Goal: Information Seeking & Learning: Learn about a topic

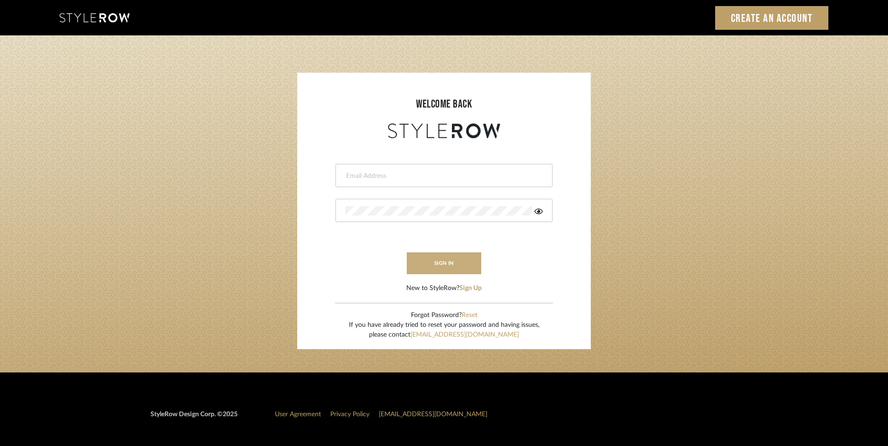
type input "rayeinteriordesign@gmail.com"
click at [474, 264] on button "sign in" at bounding box center [444, 263] width 75 height 22
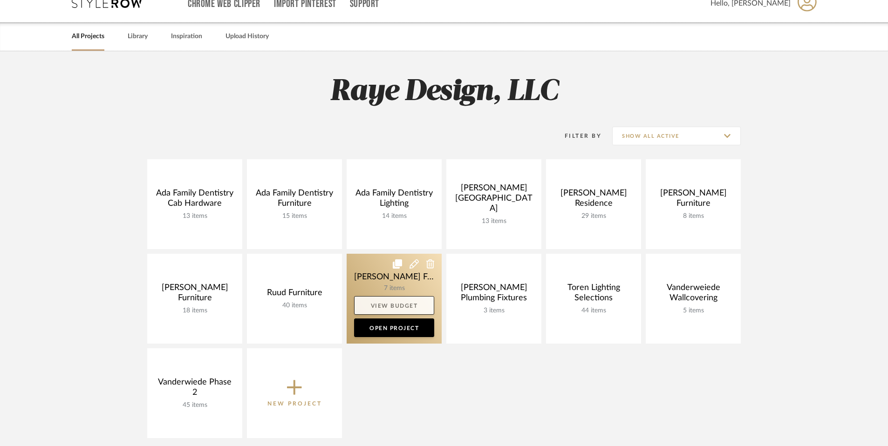
scroll to position [16, 0]
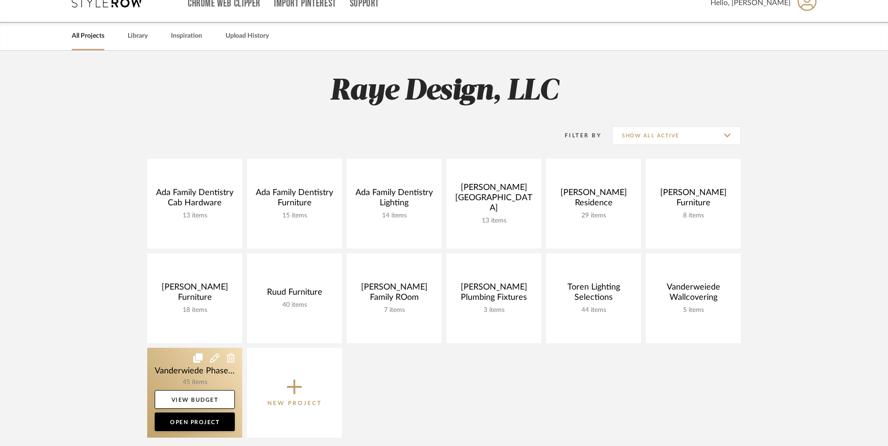
click at [216, 384] on link at bounding box center [194, 393] width 95 height 90
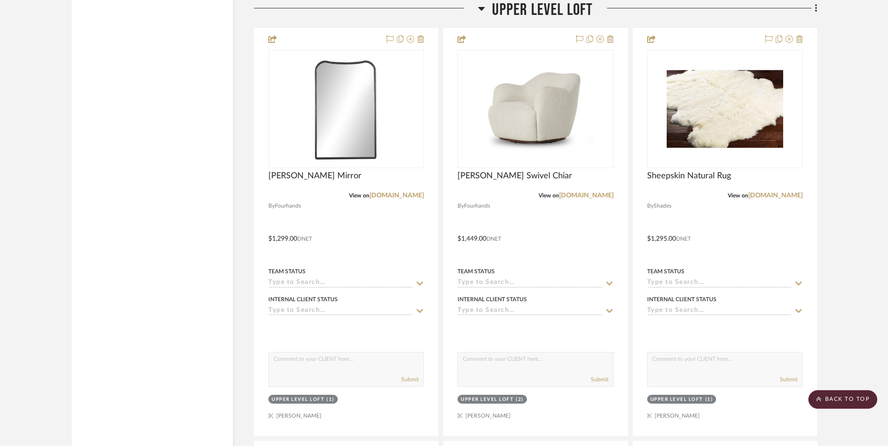
scroll to position [2422, 0]
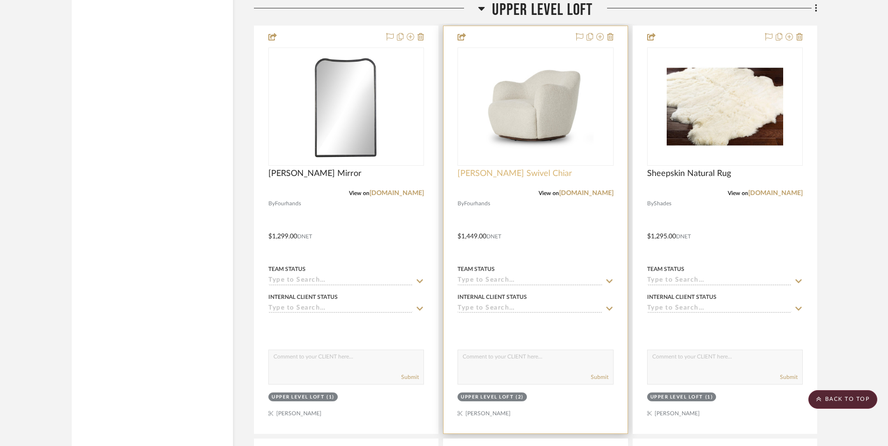
click at [510, 170] on span "[PERSON_NAME] Swivel Chiar" at bounding box center [514, 174] width 115 height 10
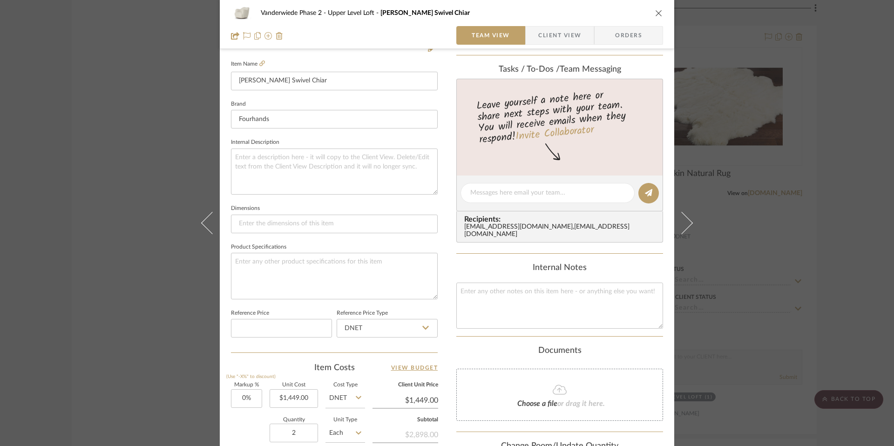
scroll to position [248, 0]
click at [656, 14] on icon "close" at bounding box center [658, 12] width 7 height 7
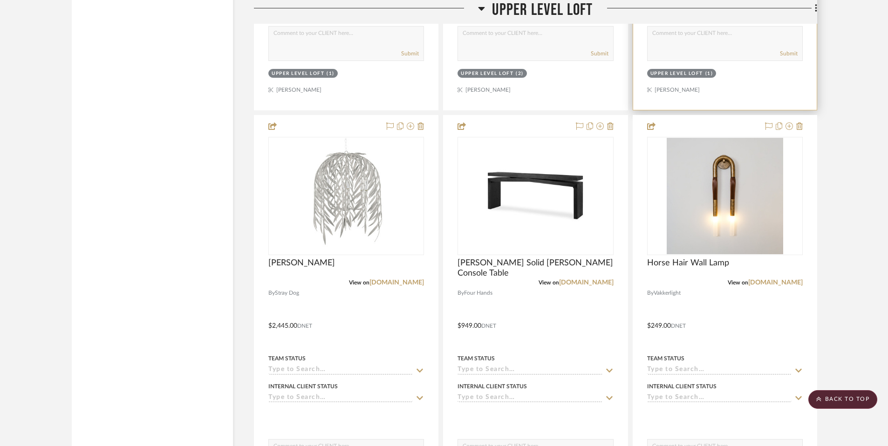
scroll to position [2772, 0]
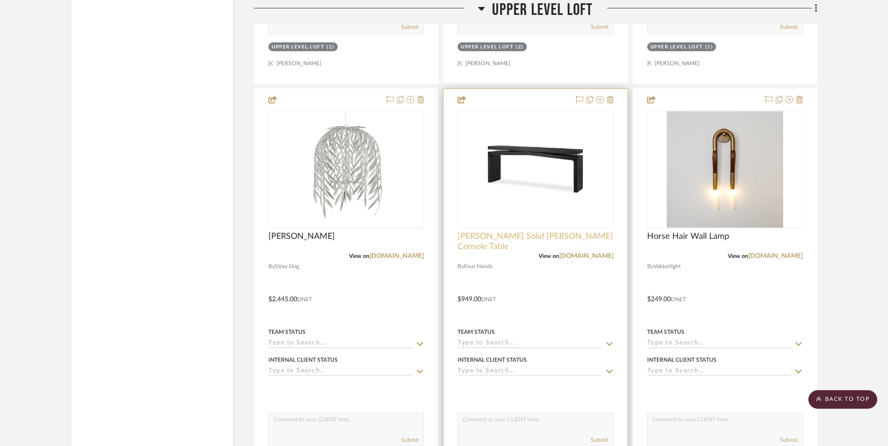
click at [559, 233] on span "[PERSON_NAME] Solid [PERSON_NAME] Console Table" at bounding box center [535, 242] width 156 height 20
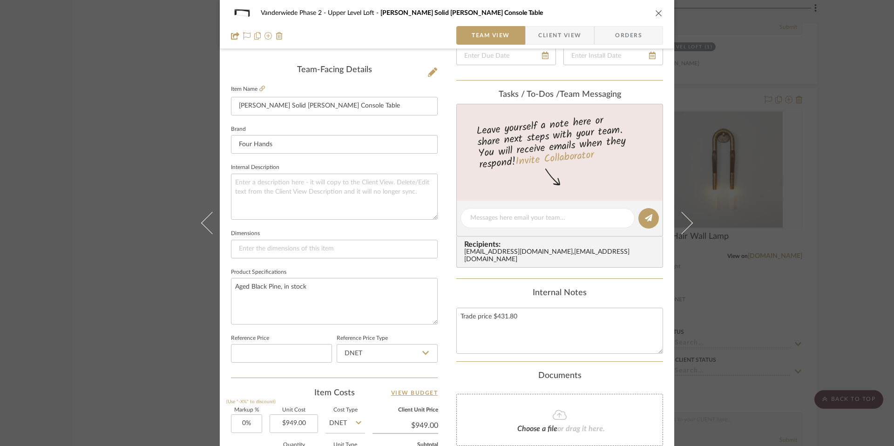
scroll to position [227, 0]
click at [259, 88] on icon at bounding box center [262, 87] width 6 height 6
click at [656, 9] on icon "close" at bounding box center [658, 12] width 7 height 7
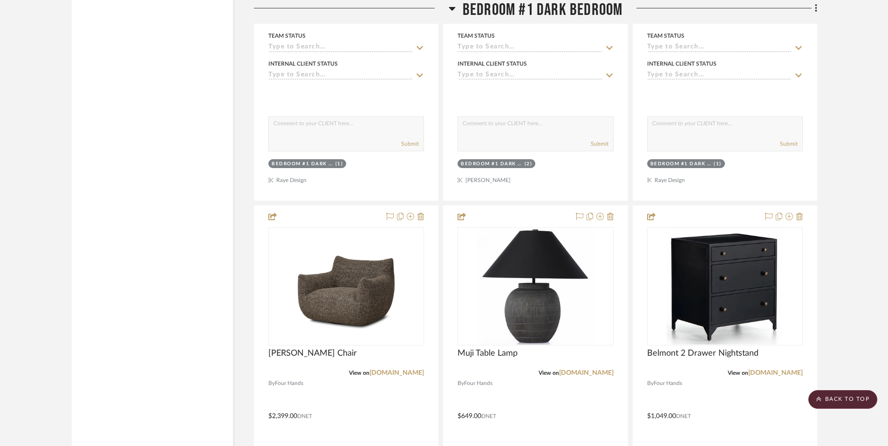
scroll to position [4001, 0]
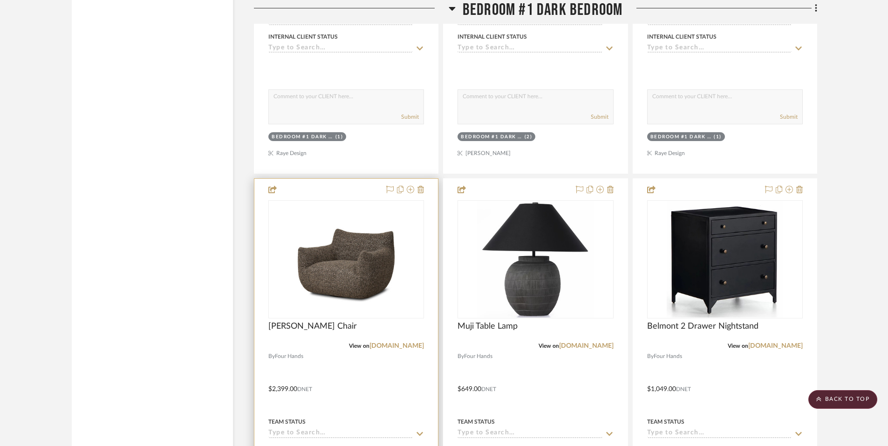
click at [322, 319] on div at bounding box center [346, 383] width 184 height 408
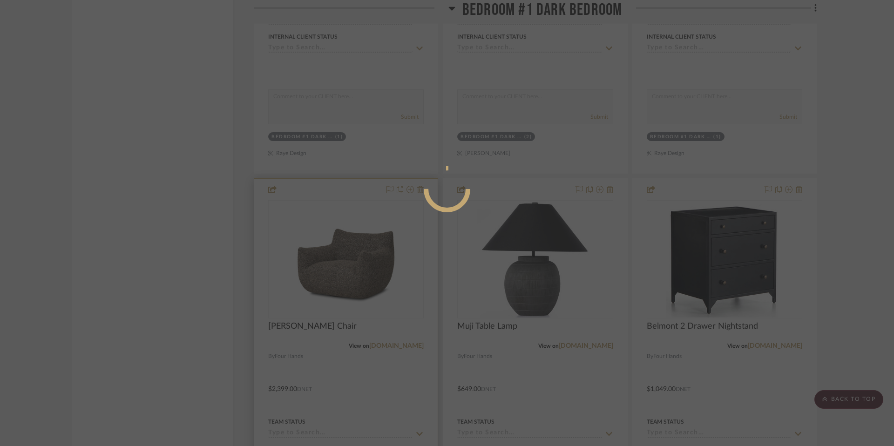
click at [320, 326] on div at bounding box center [447, 223] width 894 height 446
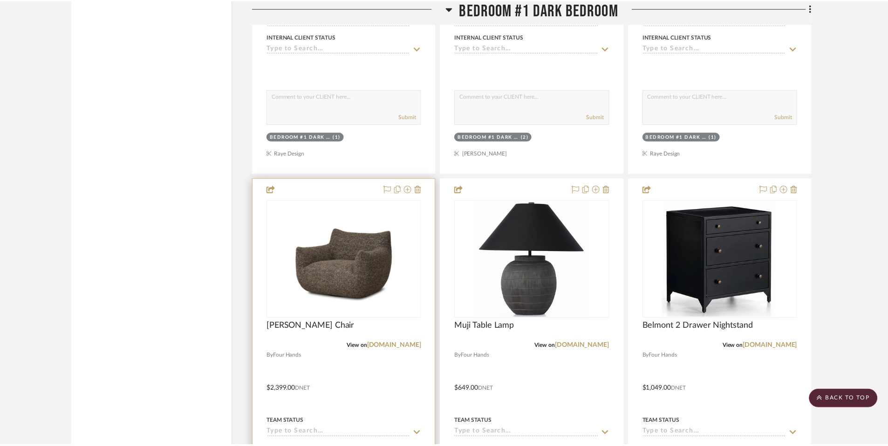
scroll to position [4001, 0]
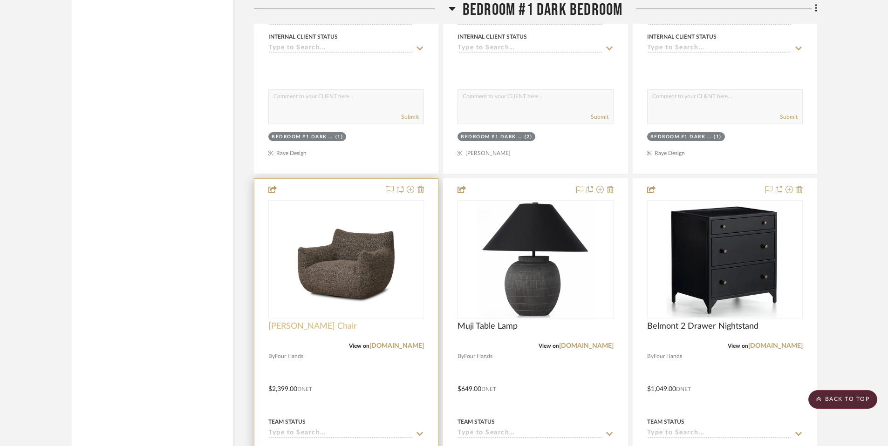
click at [316, 331] on span "[PERSON_NAME] Chair" at bounding box center [312, 326] width 89 height 10
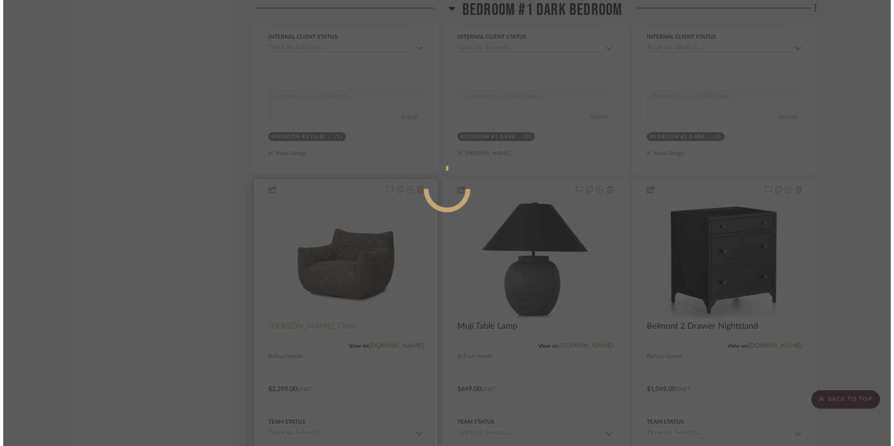
scroll to position [0, 0]
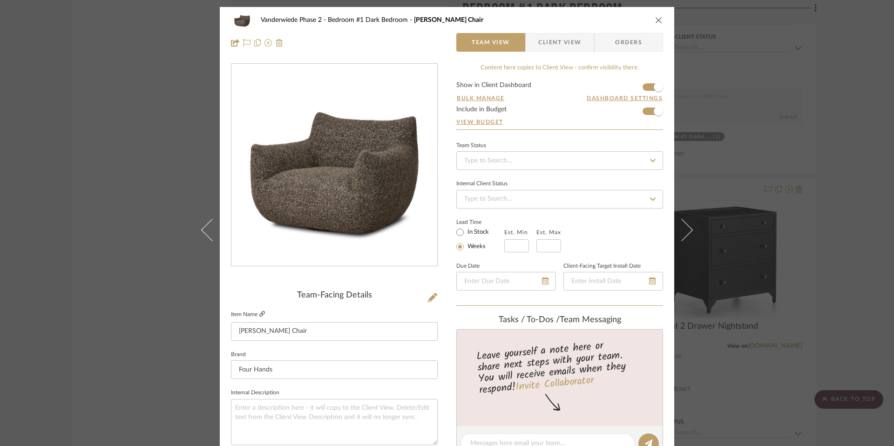
click at [259, 313] on icon at bounding box center [262, 314] width 6 height 6
drag, startPoint x: 661, startPoint y: 19, endPoint x: 654, endPoint y: 21, distance: 6.3
click at [660, 20] on div "Vanderwiede Phase 2 Bedroom #1 Dark Bedroom [PERSON_NAME] Chair Team View Clien…" at bounding box center [447, 31] width 455 height 49
click at [655, 21] on icon "close" at bounding box center [658, 19] width 7 height 7
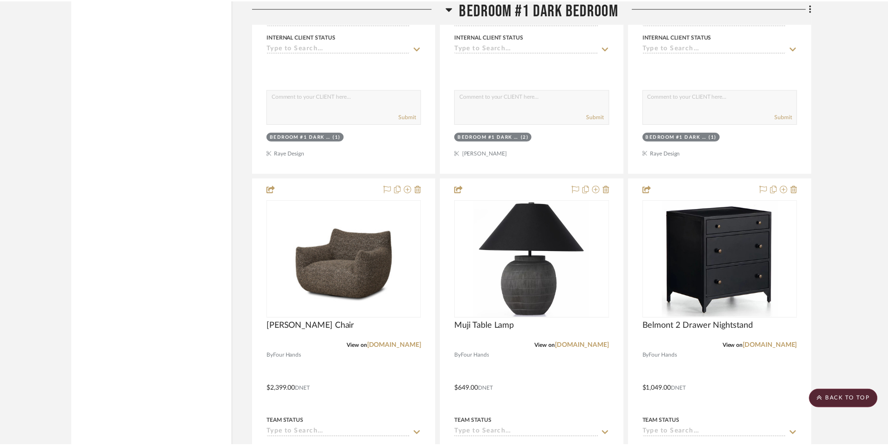
scroll to position [4001, 0]
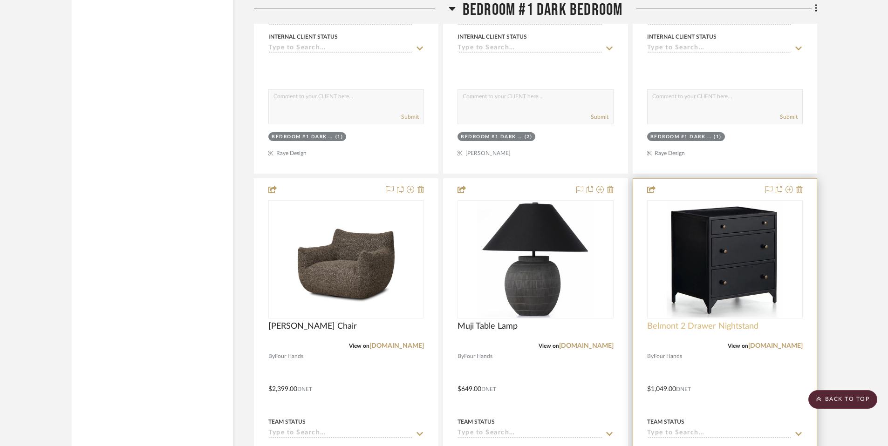
click at [694, 326] on span "Belmont 2 Drawer Nightstand" at bounding box center [702, 326] width 111 height 10
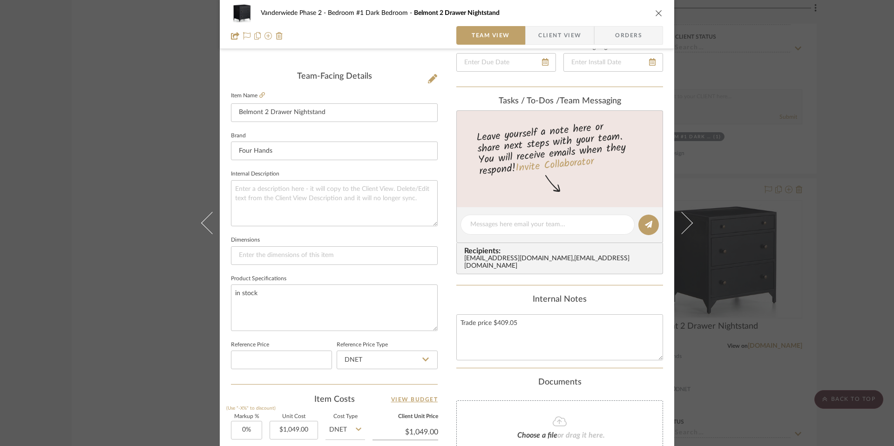
scroll to position [226, 0]
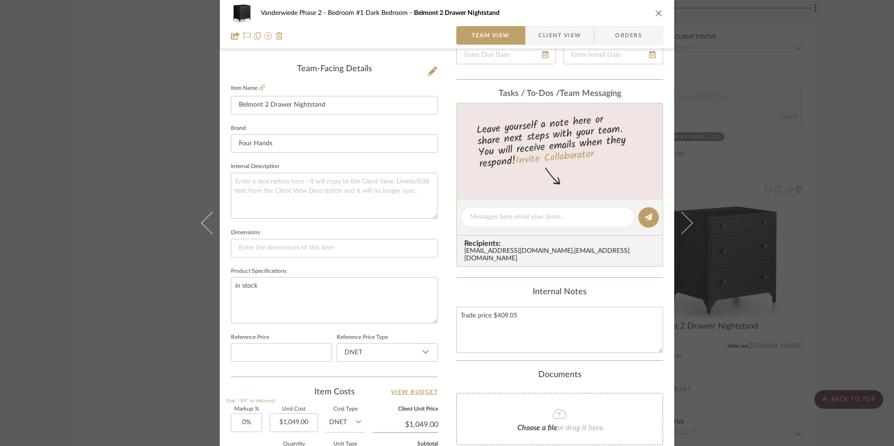
click at [655, 12] on icon "close" at bounding box center [658, 12] width 7 height 7
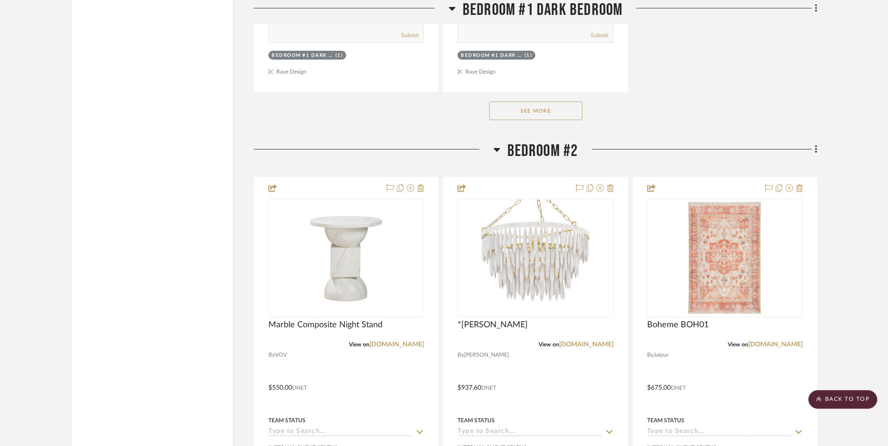
scroll to position [4920, 0]
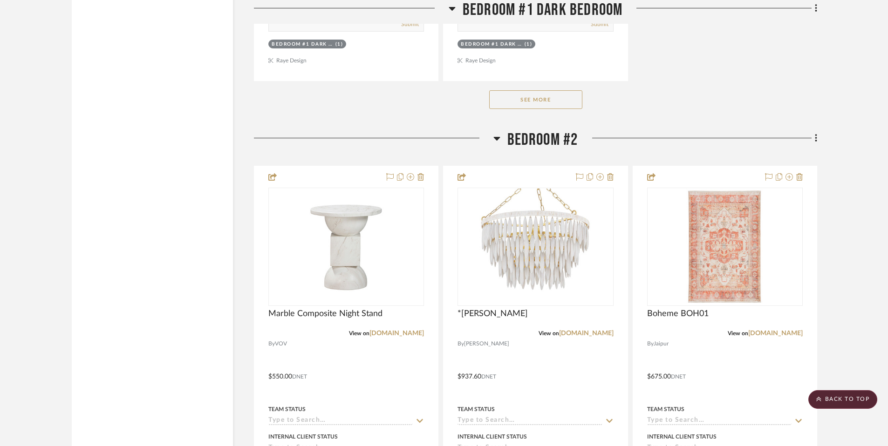
click at [524, 102] on button "See More" at bounding box center [535, 99] width 93 height 19
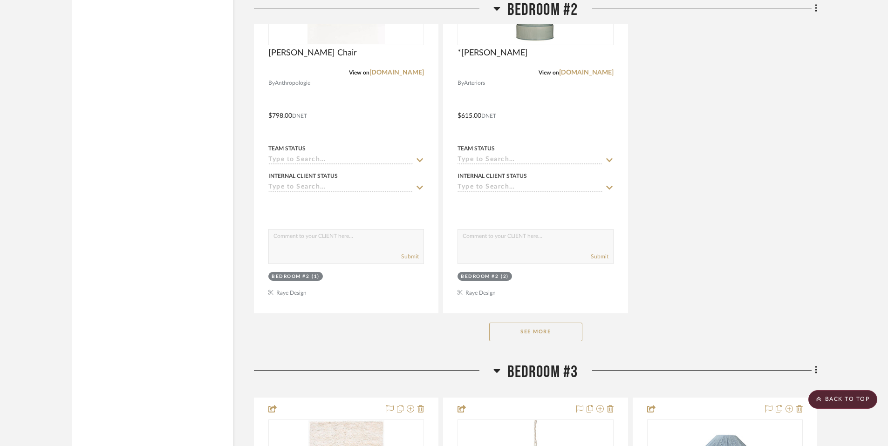
scroll to position [5994, 0]
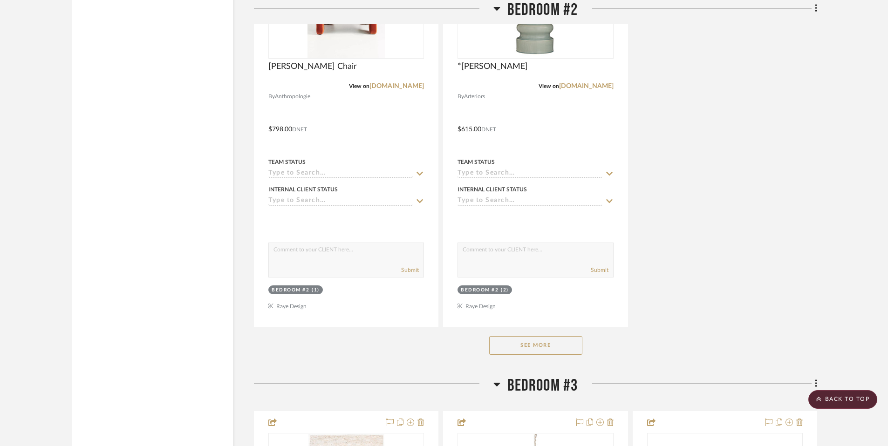
click at [536, 347] on button "See More" at bounding box center [535, 345] width 93 height 19
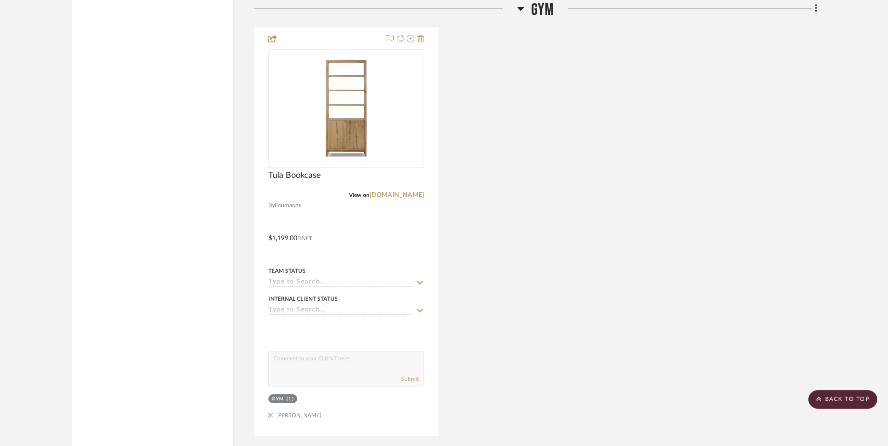
scroll to position [7298, 0]
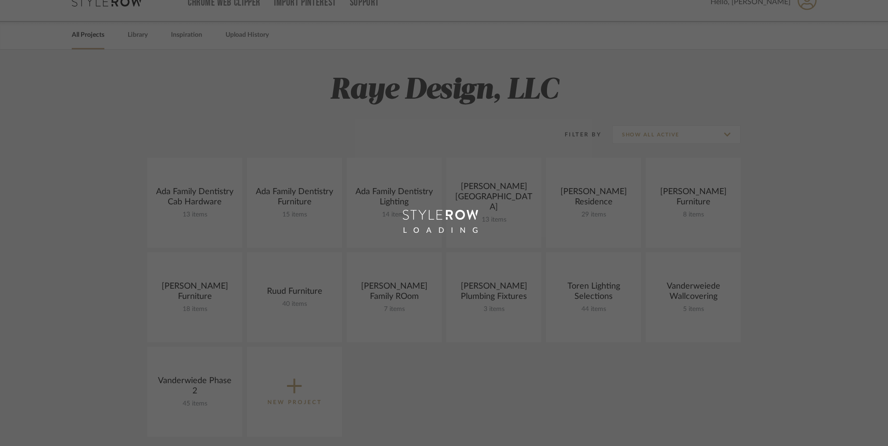
scroll to position [16, 0]
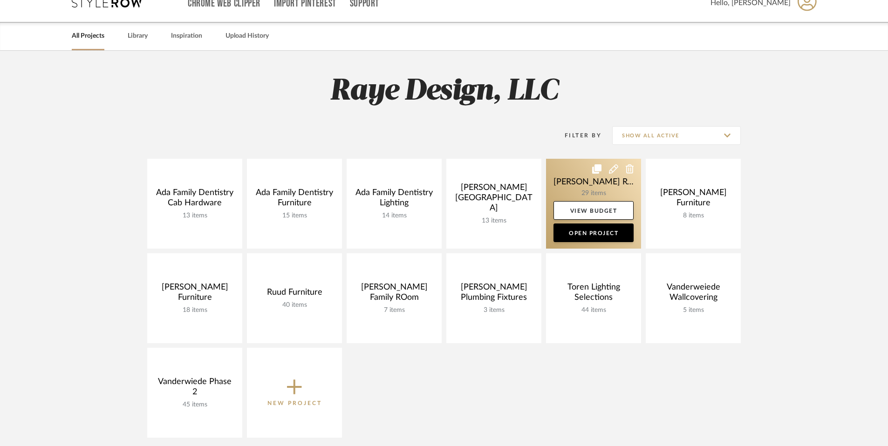
click at [581, 183] on link at bounding box center [593, 204] width 95 height 90
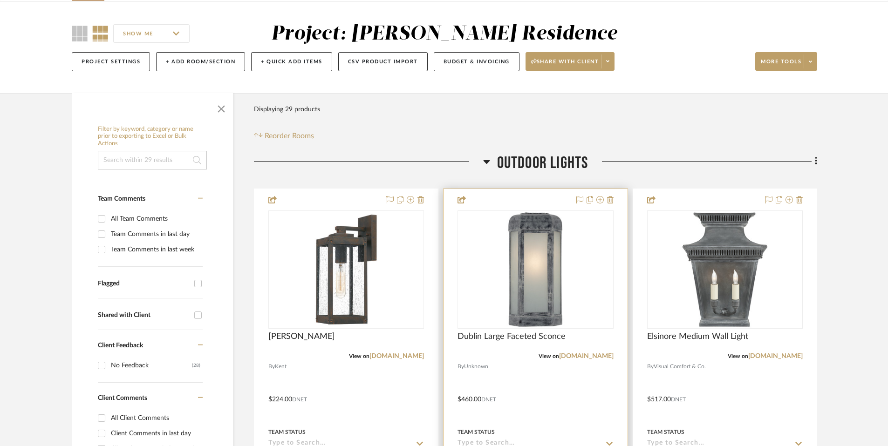
scroll to position [67, 0]
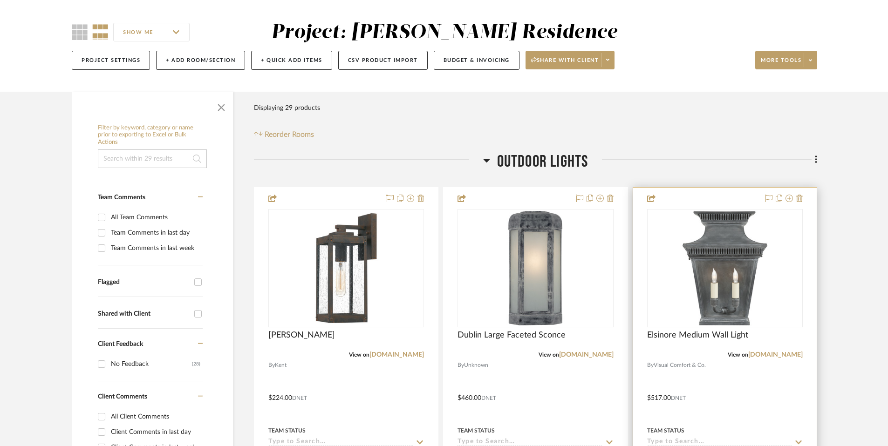
click at [665, 341] on div "Elsinore Medium Wall Light" at bounding box center [725, 340] width 156 height 20
click at [663, 338] on span "Elsinore Medium Wall Light" at bounding box center [697, 335] width 101 height 10
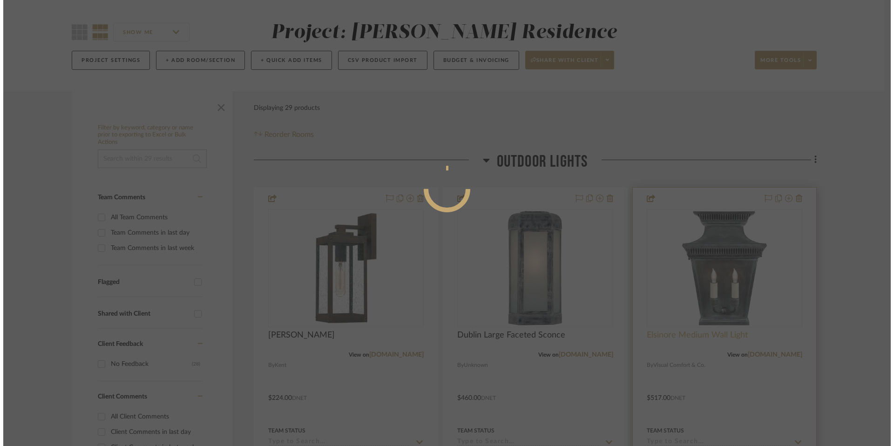
scroll to position [0, 0]
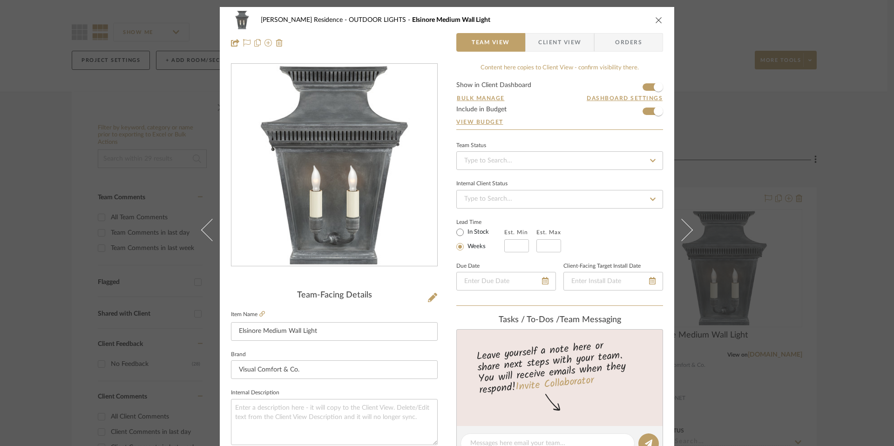
click at [255, 314] on label "Item Name" at bounding box center [248, 315] width 34 height 8
click at [259, 313] on icon at bounding box center [262, 314] width 6 height 6
click at [655, 18] on icon "close" at bounding box center [658, 19] width 7 height 7
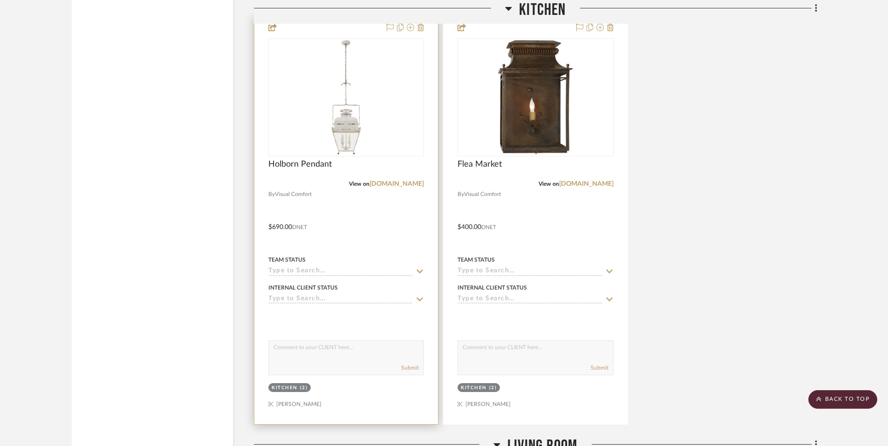
scroll to position [6166, 0]
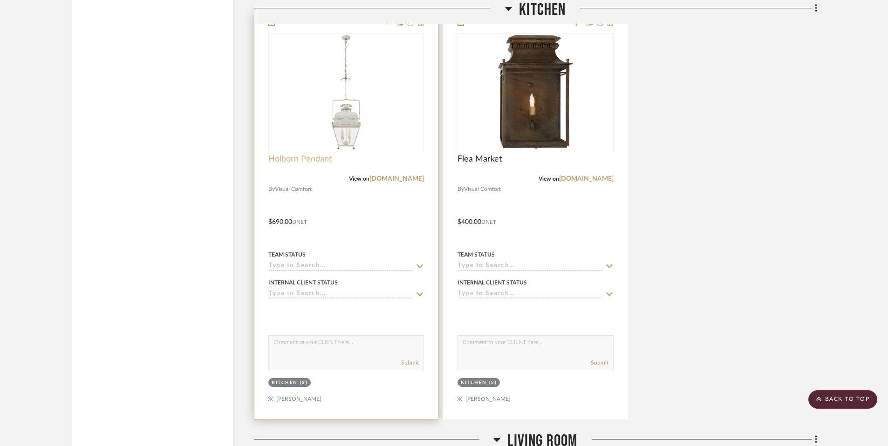
click at [309, 164] on span "Holborn Pendant" at bounding box center [299, 159] width 63 height 10
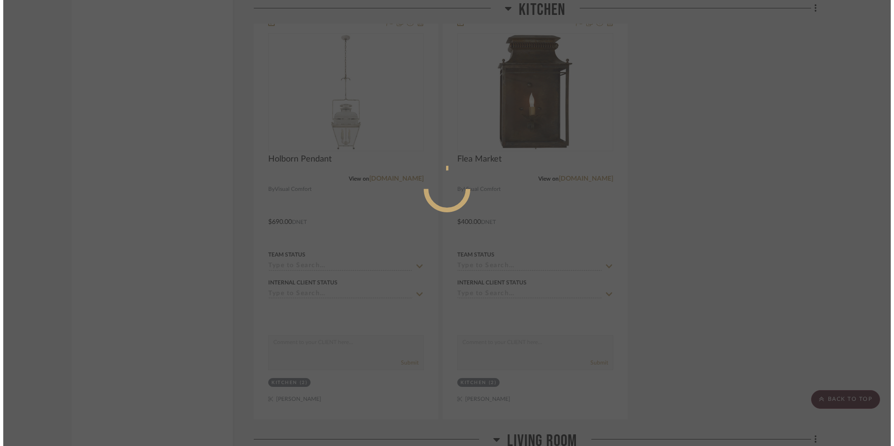
scroll to position [0, 0]
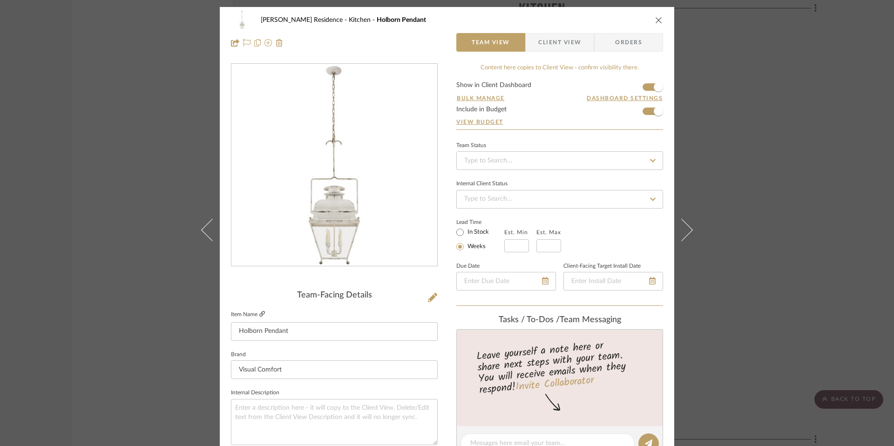
click at [259, 314] on icon at bounding box center [262, 314] width 6 height 6
click at [259, 315] on icon at bounding box center [262, 314] width 6 height 6
drag, startPoint x: 656, startPoint y: 16, endPoint x: 651, endPoint y: 43, distance: 27.0
click at [656, 17] on icon "close" at bounding box center [658, 19] width 7 height 7
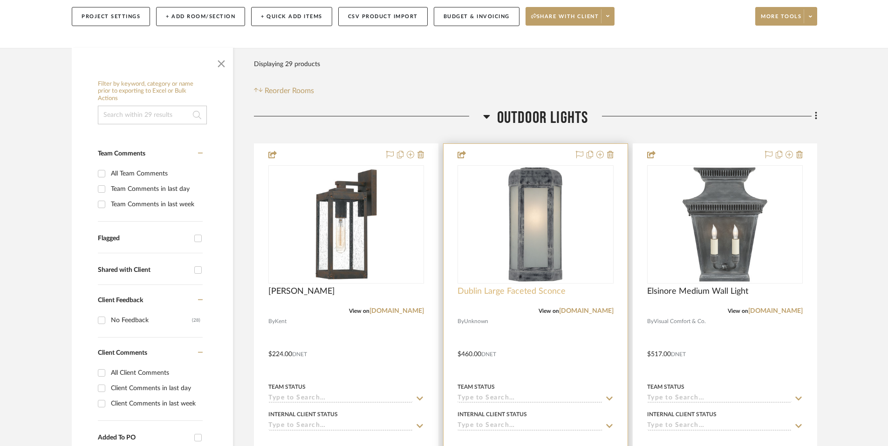
scroll to position [108, 0]
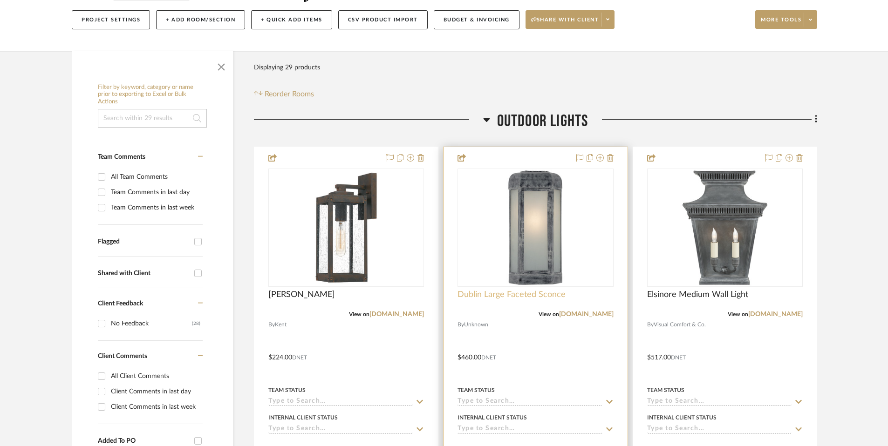
click at [507, 293] on span "Dublin Large Faceted Sconce" at bounding box center [511, 295] width 108 height 10
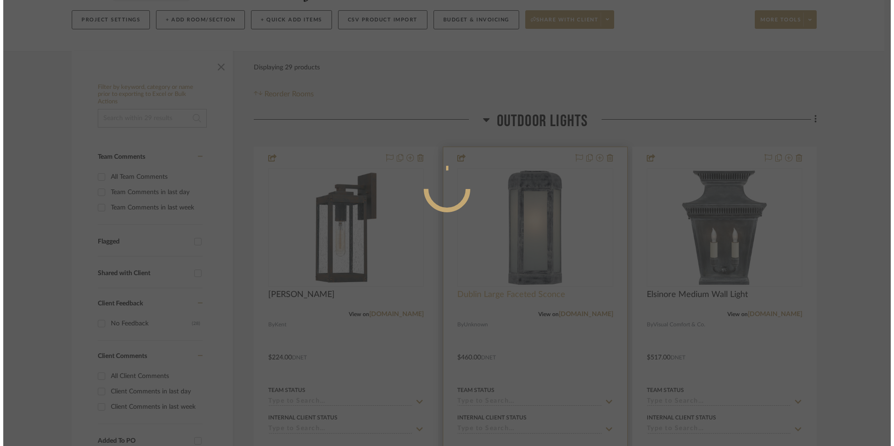
scroll to position [0, 0]
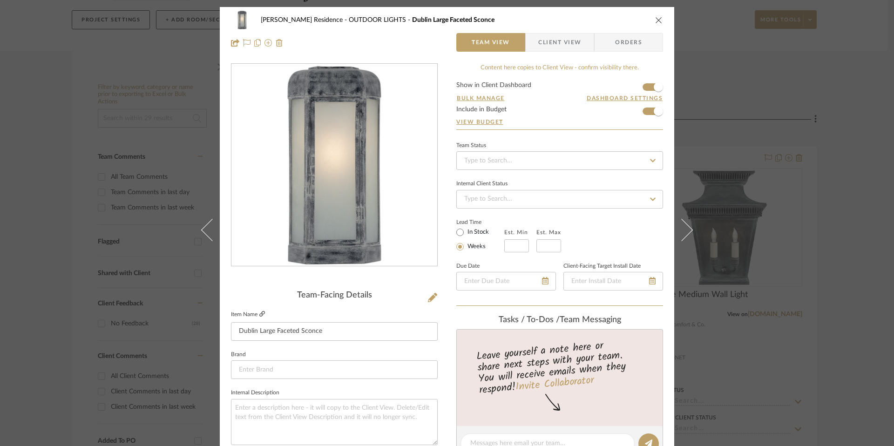
click at [260, 312] on icon at bounding box center [262, 314] width 6 height 6
click at [660, 23] on div "[PERSON_NAME] Residence OUTDOOR LIGHTS [GEOGRAPHIC_DATA] Large Faceted Sconce T…" at bounding box center [447, 31] width 455 height 49
click at [656, 20] on icon "close" at bounding box center [658, 19] width 7 height 7
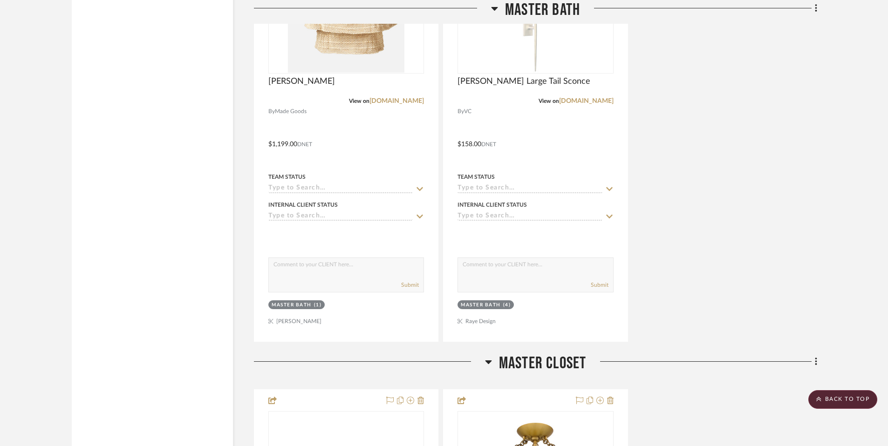
scroll to position [2085, 0]
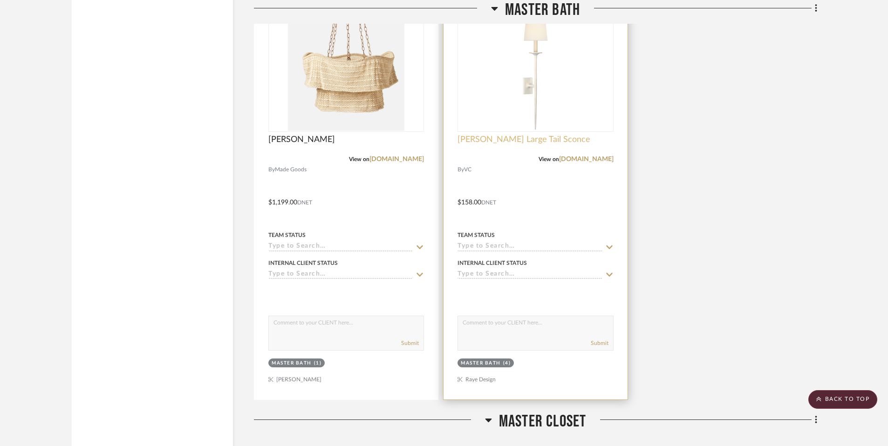
click at [485, 142] on span "[PERSON_NAME] Large Tail Sconce" at bounding box center [523, 140] width 133 height 10
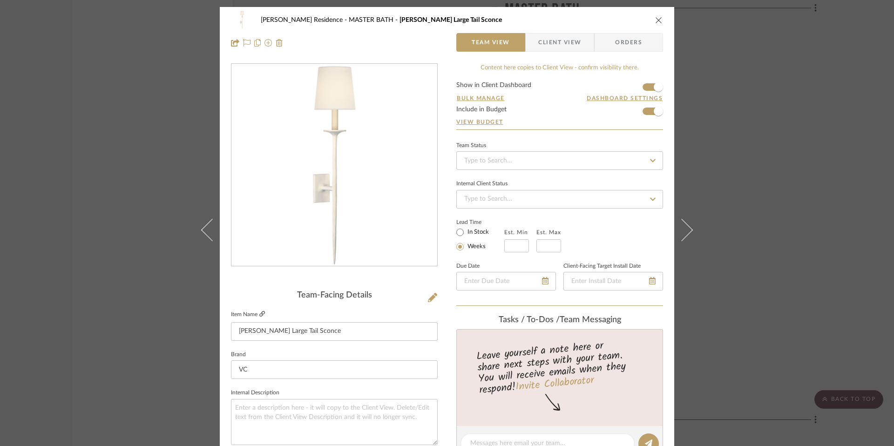
click at [261, 317] on fa-icon at bounding box center [262, 315] width 6 height 6
click at [661, 17] on div "[PERSON_NAME] Residence MASTER BATH [PERSON_NAME] Large Tail Sconce Team View C…" at bounding box center [447, 31] width 455 height 49
click at [659, 18] on icon "close" at bounding box center [658, 19] width 7 height 7
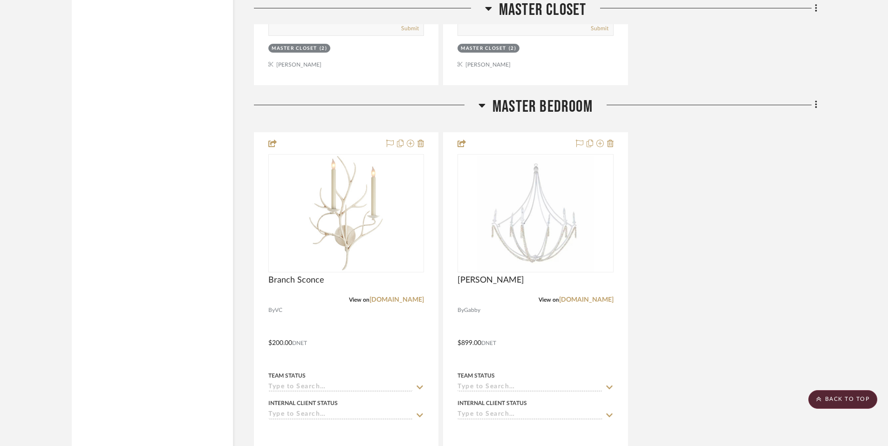
scroll to position [2887, 0]
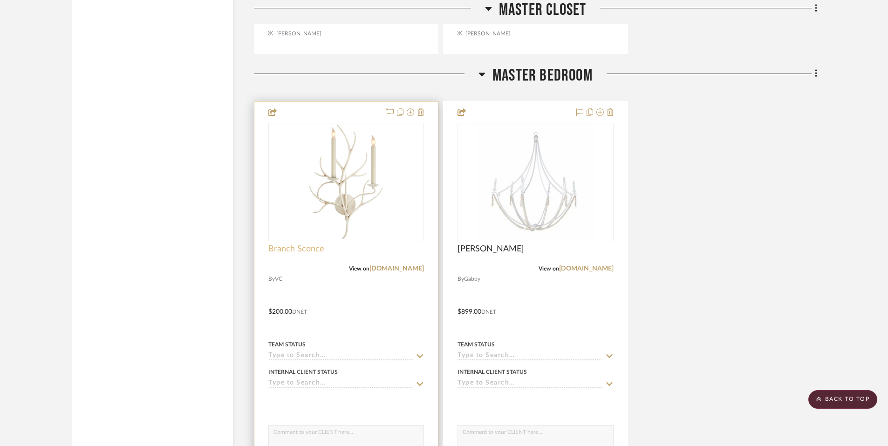
click at [309, 249] on span "Branch Sconce" at bounding box center [296, 249] width 56 height 10
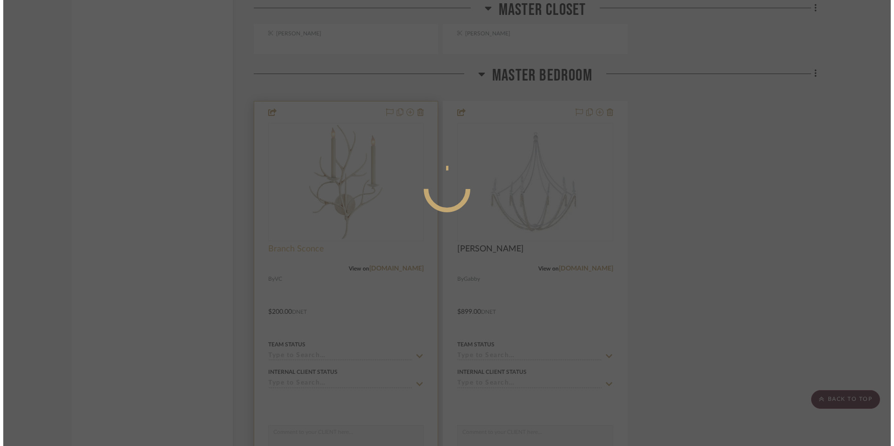
scroll to position [0, 0]
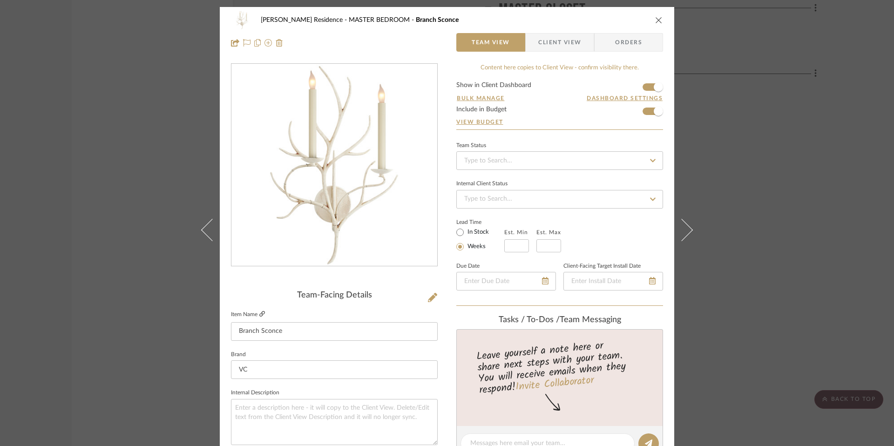
click at [261, 315] on icon at bounding box center [262, 314] width 6 height 6
click at [659, 20] on icon "close" at bounding box center [658, 19] width 7 height 7
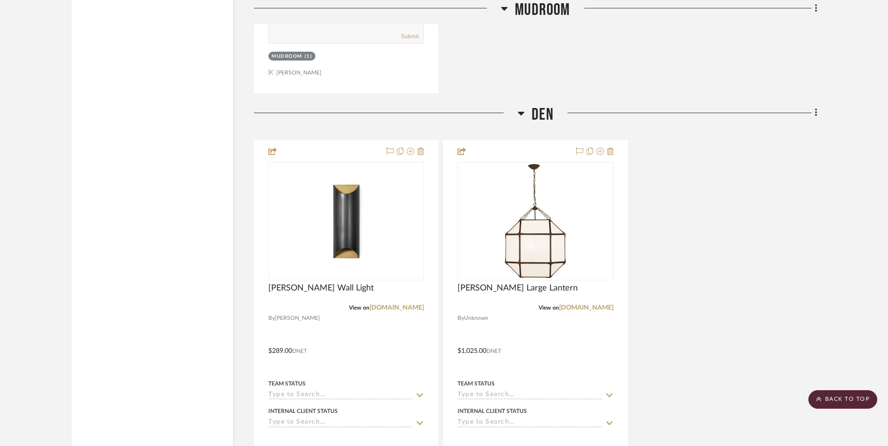
scroll to position [5173, 0]
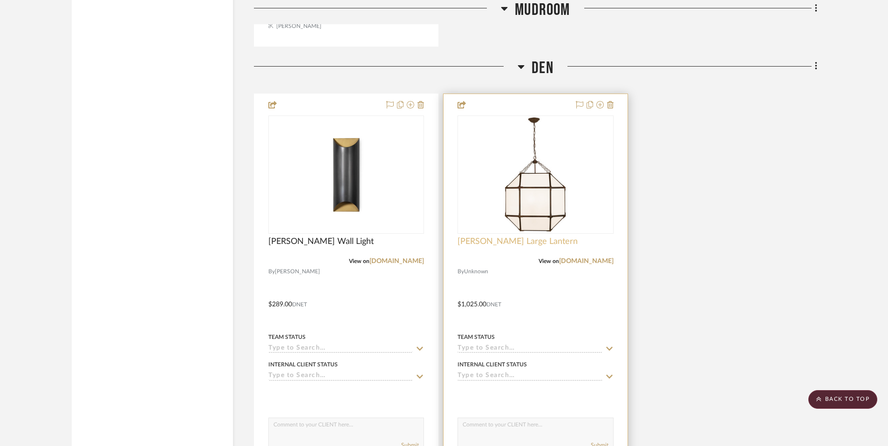
click at [513, 237] on span "[PERSON_NAME] Large Lantern" at bounding box center [517, 242] width 120 height 10
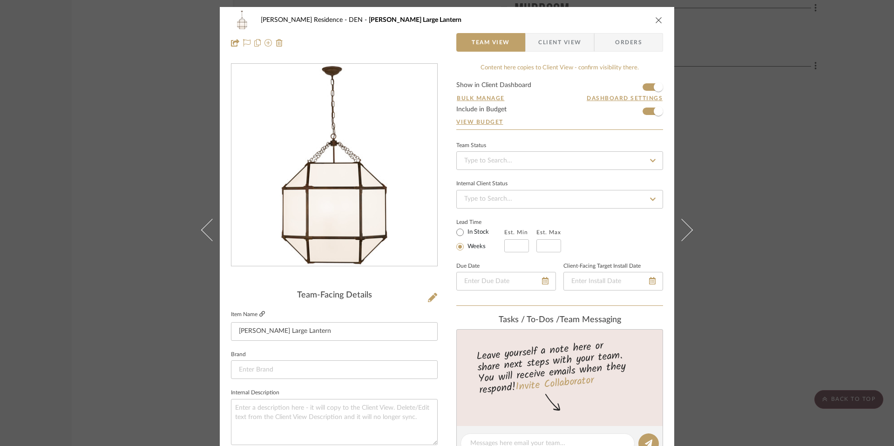
click at [259, 314] on icon at bounding box center [262, 314] width 6 height 6
click at [657, 18] on icon "close" at bounding box center [658, 19] width 7 height 7
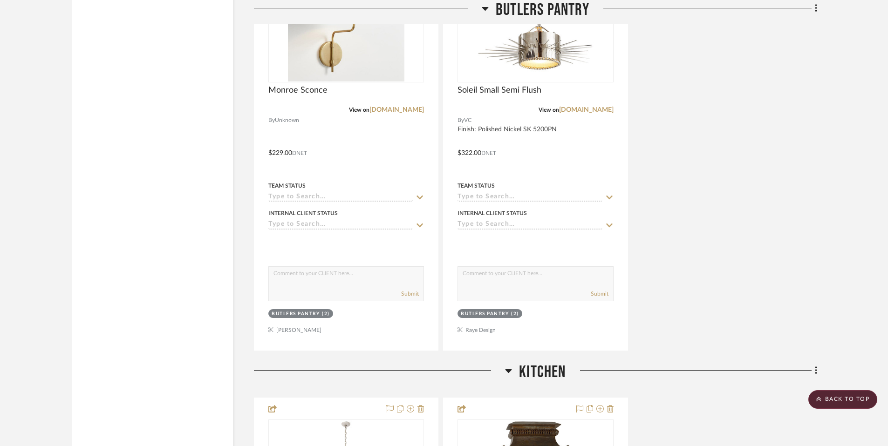
scroll to position [5781, 0]
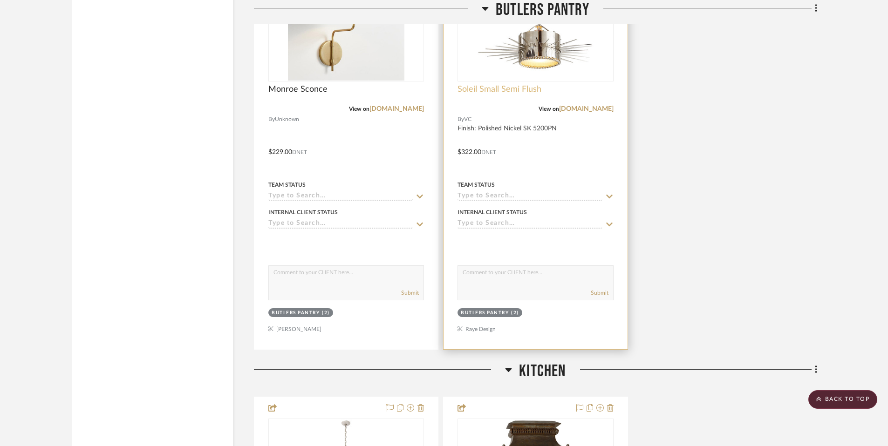
click at [499, 88] on span "Soleil Small Semi Flush" at bounding box center [499, 89] width 84 height 10
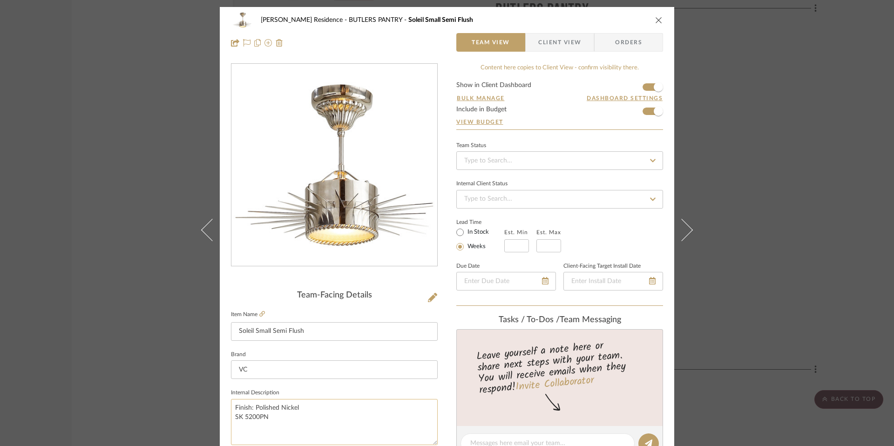
drag, startPoint x: 274, startPoint y: 416, endPoint x: 235, endPoint y: 417, distance: 39.6
click at [231, 416] on textarea "Finish: Polished Nickel SK 5200PN" at bounding box center [334, 422] width 207 height 46
drag, startPoint x: 238, startPoint y: 416, endPoint x: 127, endPoint y: 4, distance: 427.1
click at [0, 0] on div "[PERSON_NAME] Residence BUTLERS PANTRY Soleil Small Semi Flush Team View Client…" at bounding box center [447, 223] width 894 height 446
click at [655, 18] on icon "close" at bounding box center [658, 19] width 7 height 7
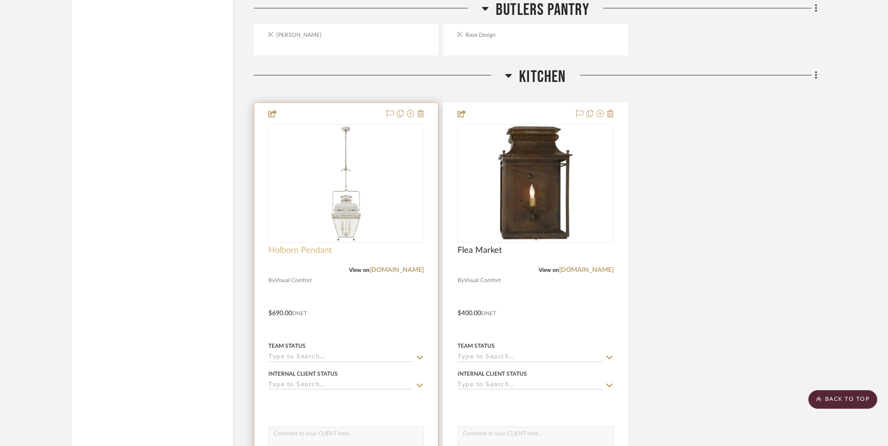
scroll to position [6072, 0]
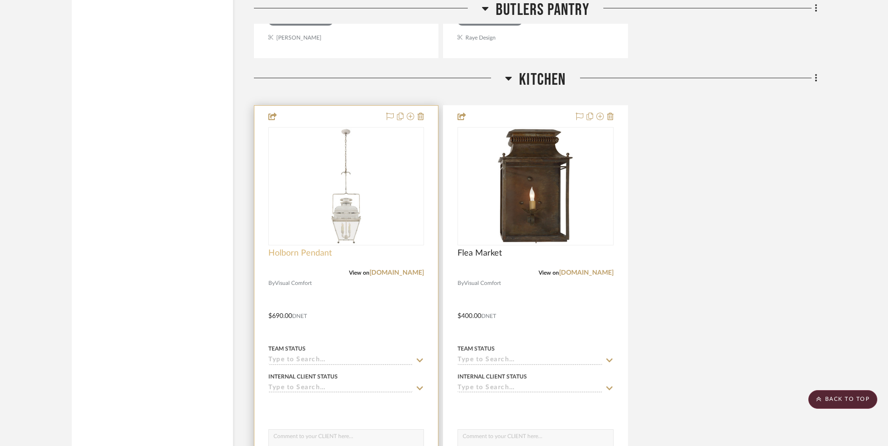
click at [317, 254] on span "Holborn Pendant" at bounding box center [299, 253] width 63 height 10
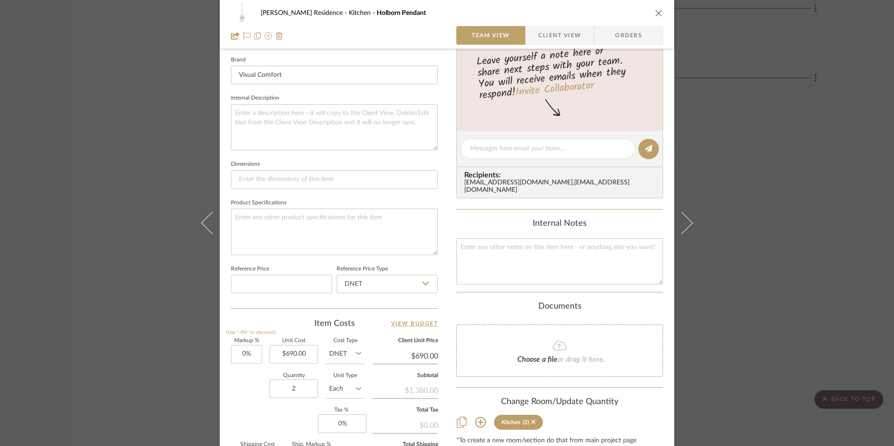
scroll to position [304, 0]
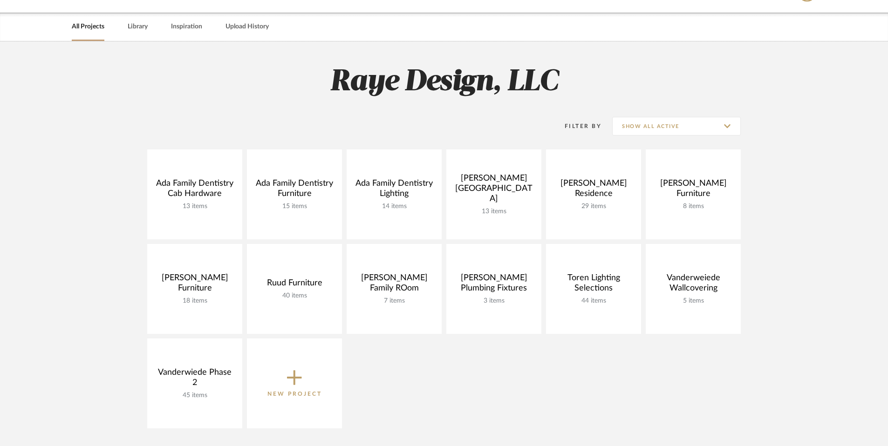
scroll to position [16, 0]
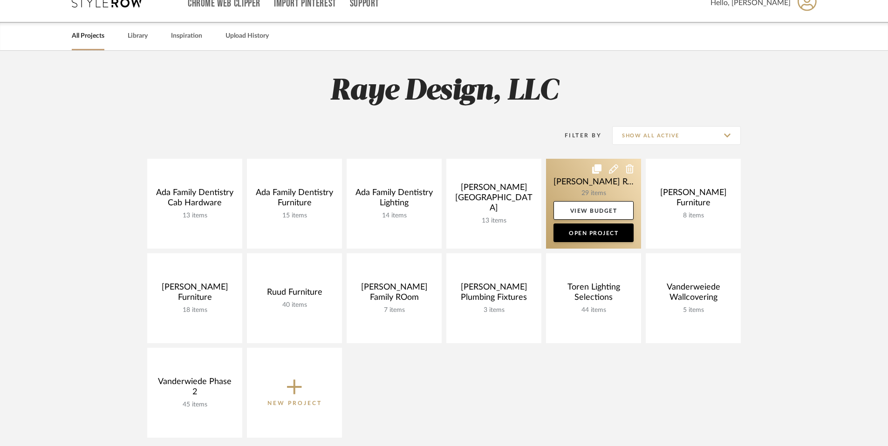
click at [586, 184] on link at bounding box center [593, 204] width 95 height 90
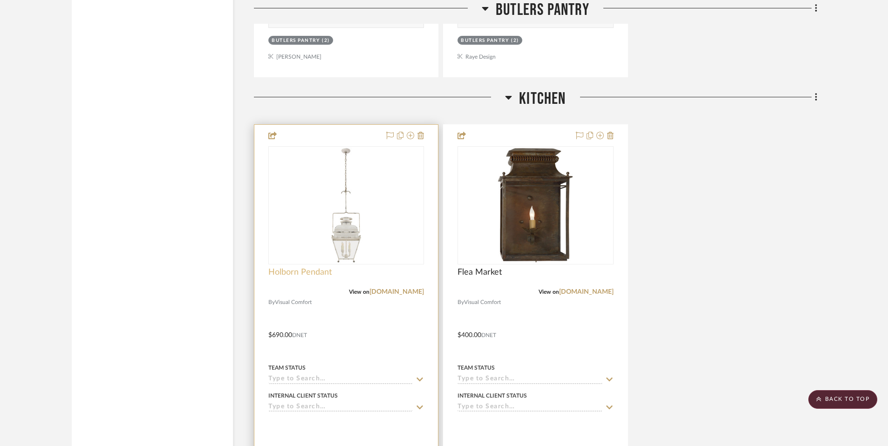
scroll to position [6049, 0]
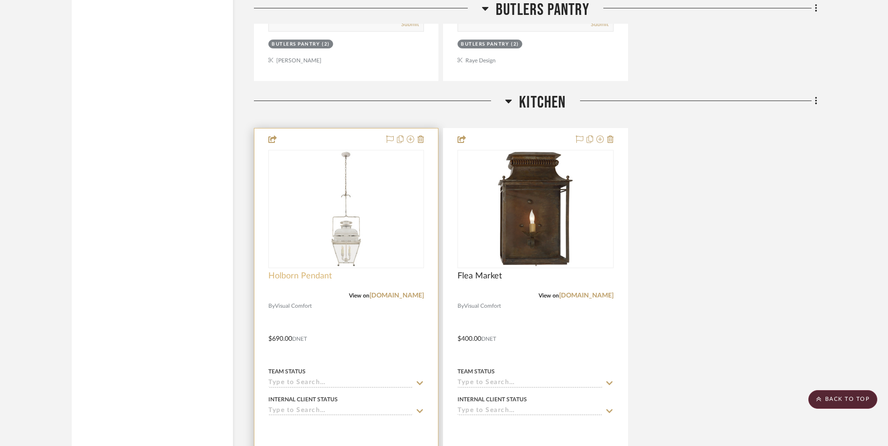
click at [300, 277] on span "Holborn Pendant" at bounding box center [299, 276] width 63 height 10
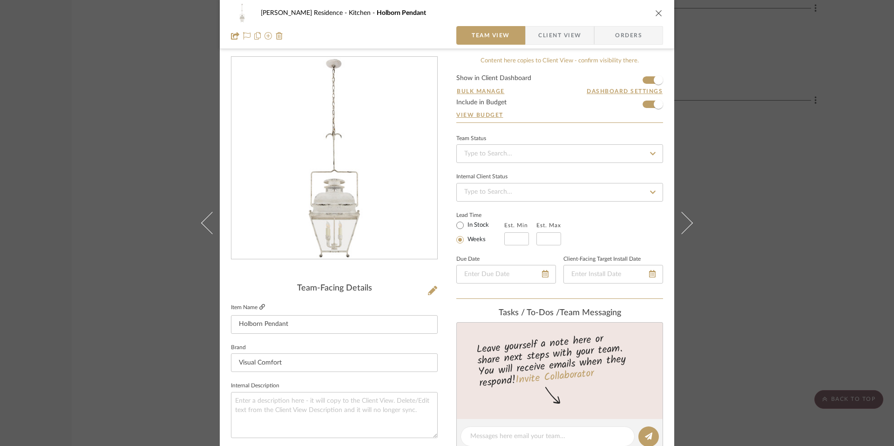
scroll to position [5, 0]
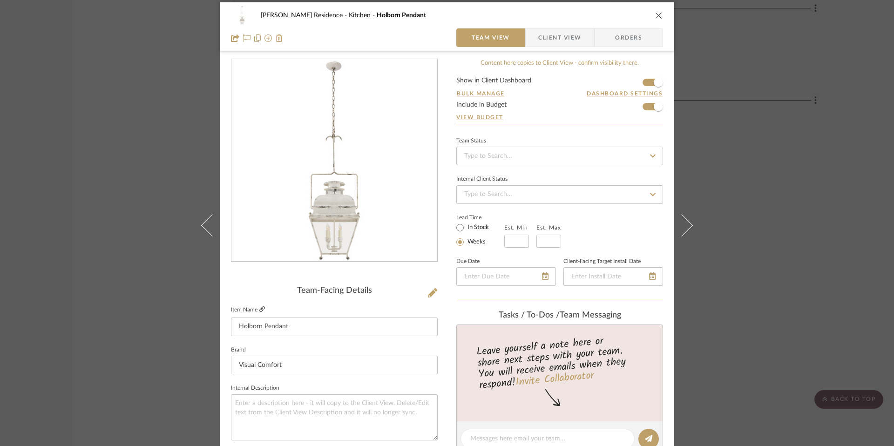
click at [262, 306] on icon at bounding box center [262, 309] width 6 height 6
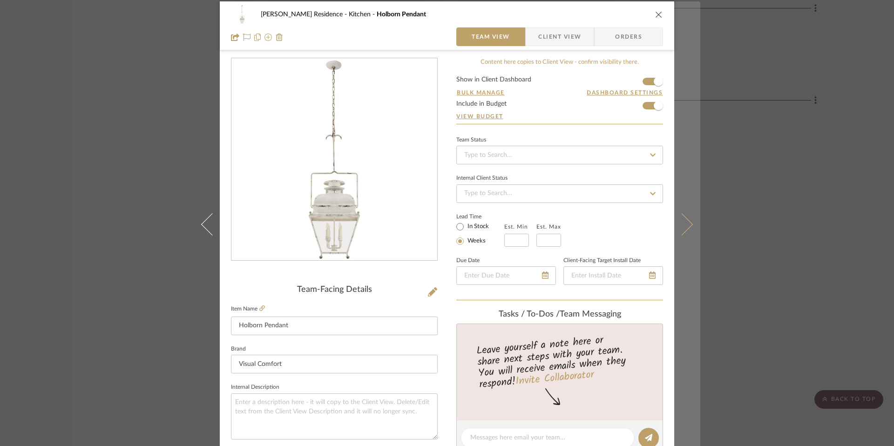
click at [688, 219] on button at bounding box center [687, 224] width 26 height 446
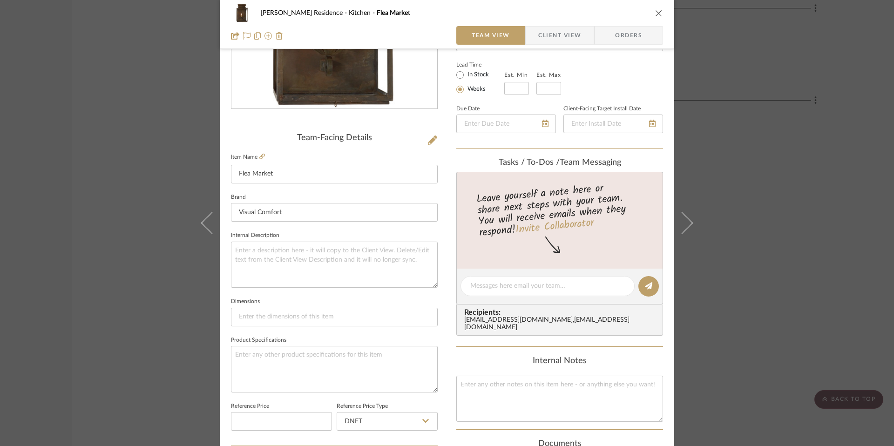
scroll to position [165, 0]
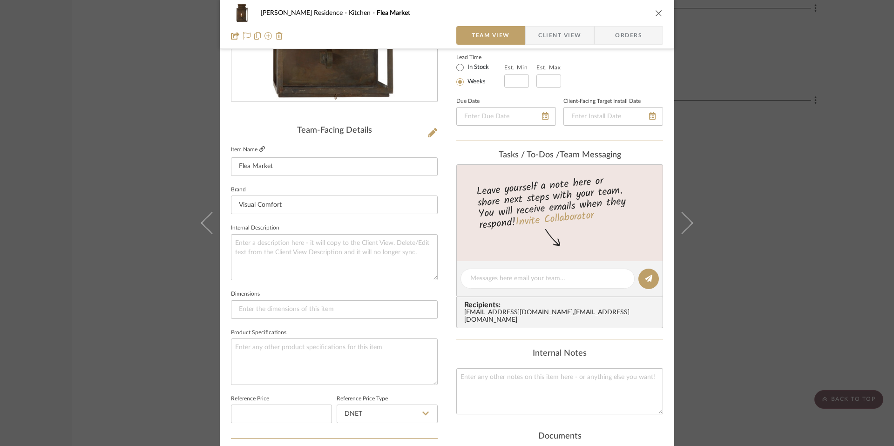
click at [260, 150] on icon at bounding box center [262, 149] width 6 height 6
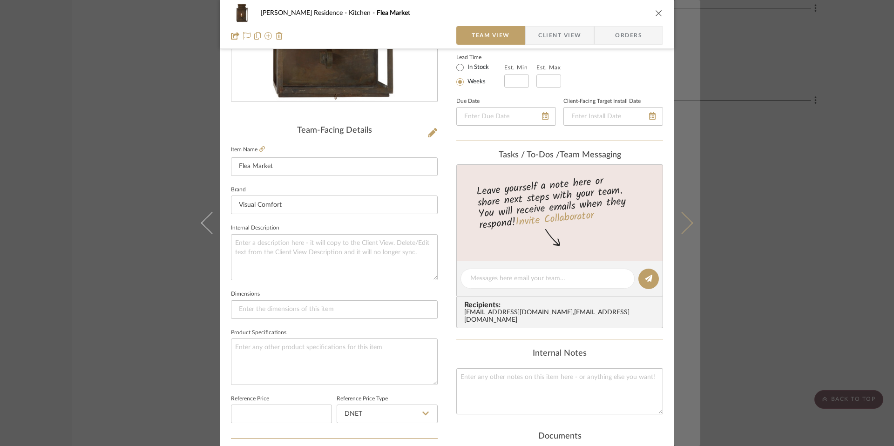
click at [680, 233] on button at bounding box center [687, 223] width 26 height 446
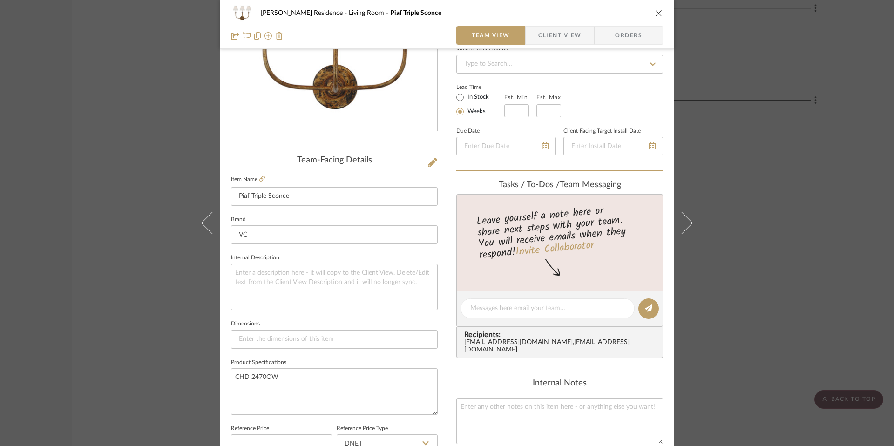
scroll to position [139, 0]
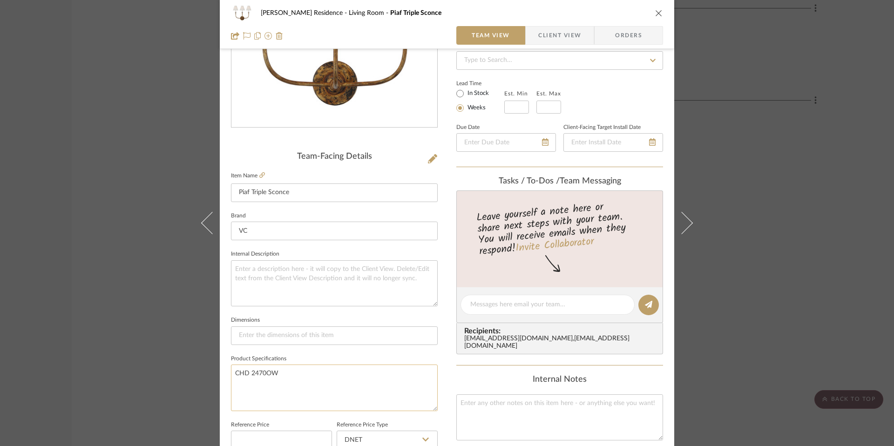
drag, startPoint x: 283, startPoint y: 376, endPoint x: 232, endPoint y: 373, distance: 51.3
click at [232, 373] on textarea "CHD 2470OW" at bounding box center [334, 388] width 207 height 46
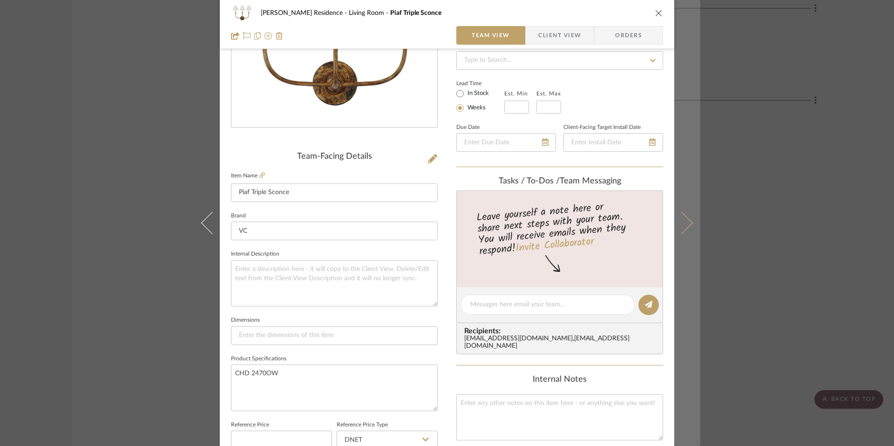
click at [687, 225] on icon at bounding box center [682, 223] width 22 height 22
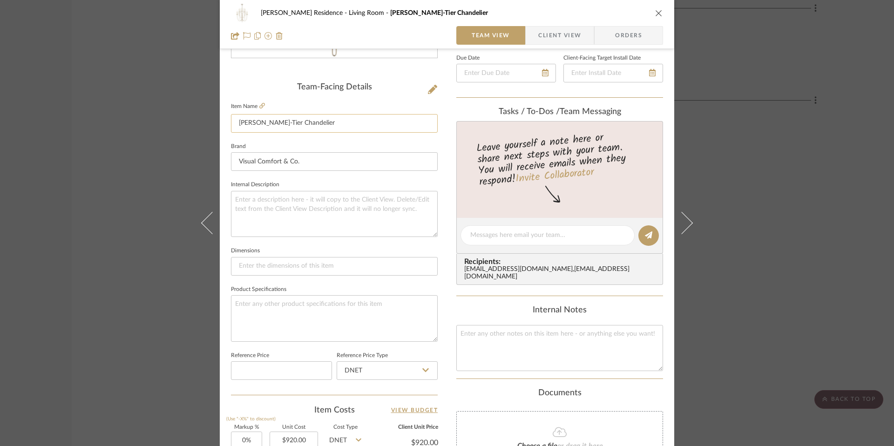
scroll to position [208, 0]
click at [259, 106] on icon at bounding box center [262, 106] width 6 height 6
drag, startPoint x: 682, startPoint y: 211, endPoint x: 683, endPoint y: 216, distance: 5.2
click at [682, 212] on button at bounding box center [687, 223] width 26 height 446
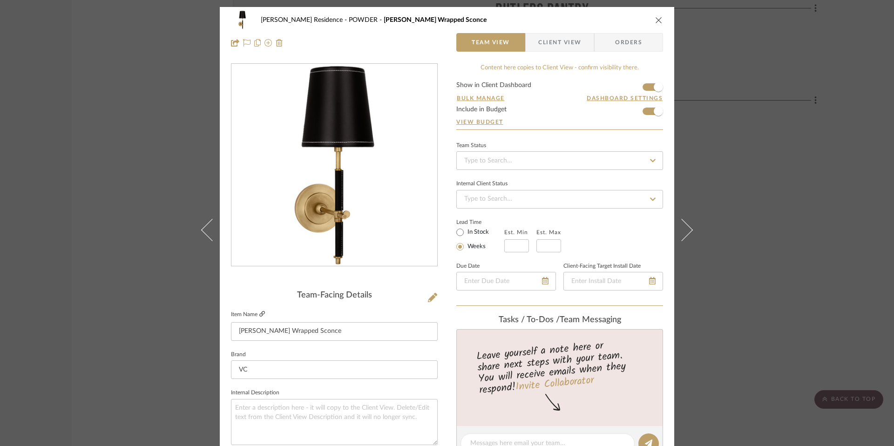
click at [259, 313] on icon at bounding box center [262, 314] width 6 height 6
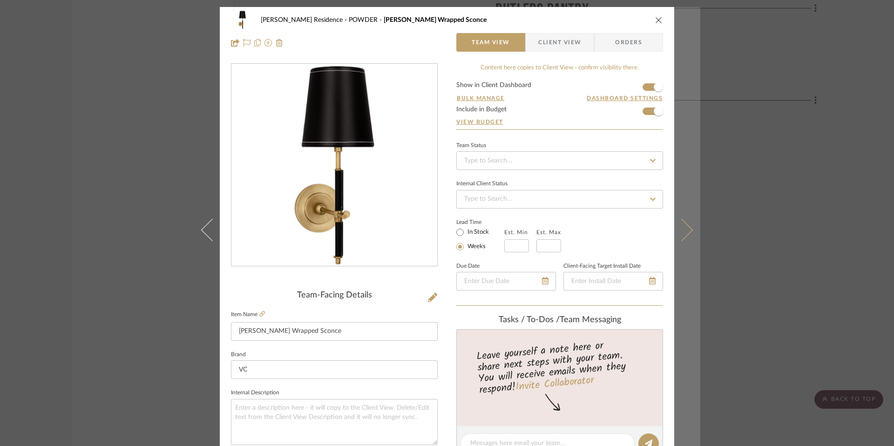
click at [681, 225] on icon at bounding box center [682, 230] width 22 height 22
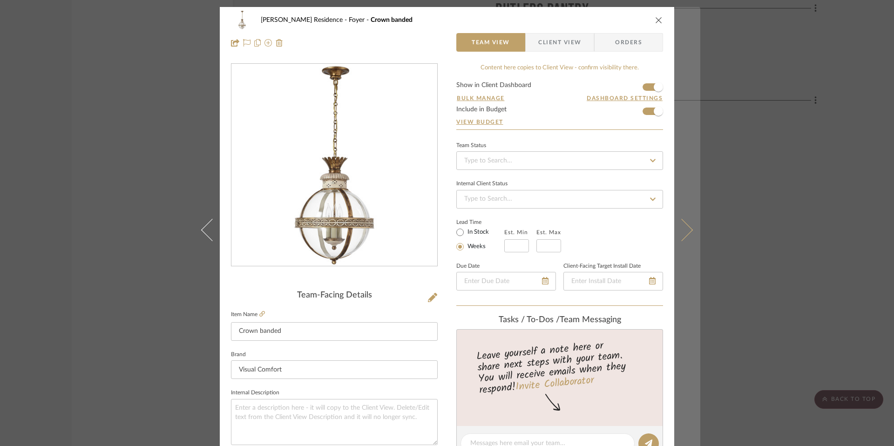
click at [691, 231] on button at bounding box center [687, 230] width 26 height 446
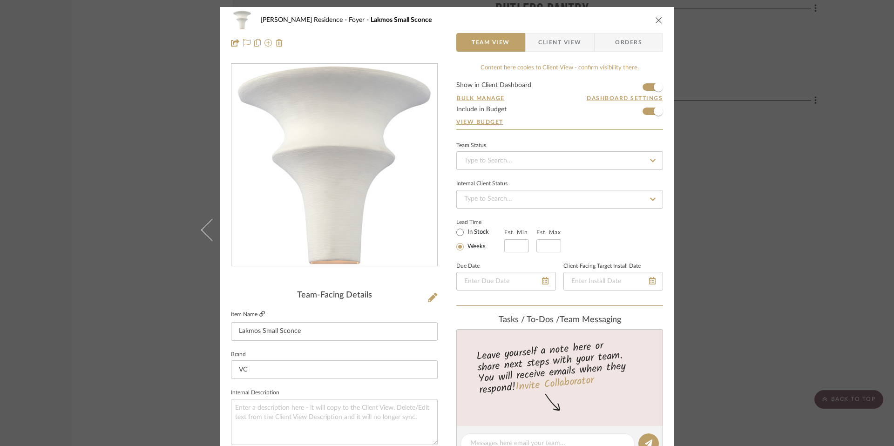
click at [259, 313] on icon at bounding box center [262, 314] width 6 height 6
click at [260, 313] on icon at bounding box center [262, 314] width 6 height 6
click at [0, 0] on div "[PERSON_NAME] Residence Foyer Lakmos Small Sconce Team View Client View Orders …" at bounding box center [447, 223] width 894 height 446
click at [655, 18] on icon "close" at bounding box center [658, 19] width 7 height 7
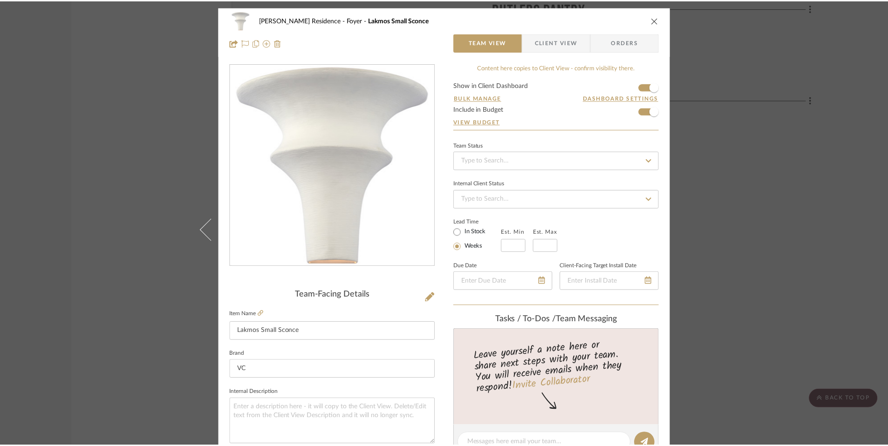
scroll to position [6050, 0]
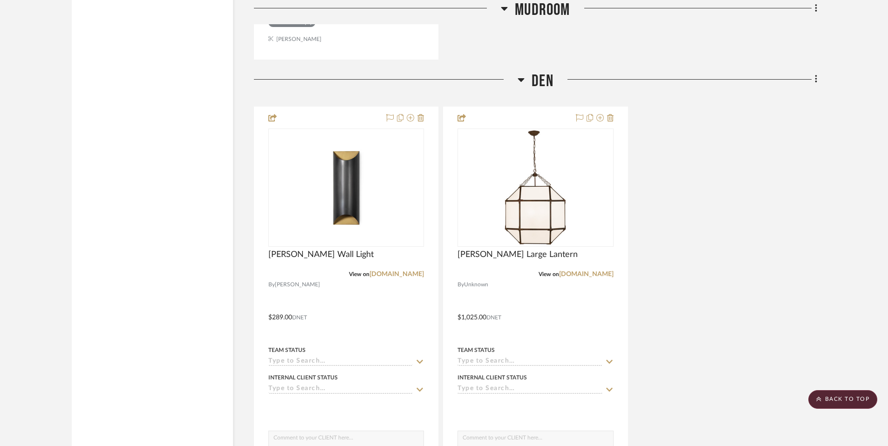
scroll to position [4046, 0]
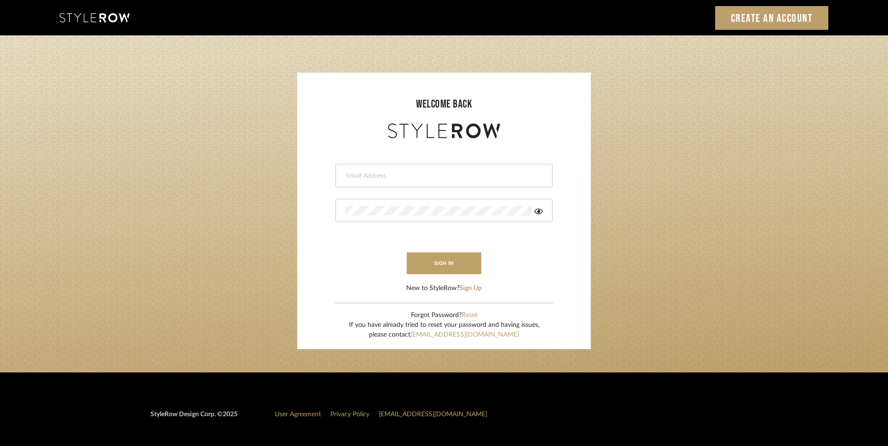
type input "rayeinteriordesign@gmail.com"
drag, startPoint x: 480, startPoint y: 163, endPoint x: 475, endPoint y: 174, distance: 12.1
click at [479, 165] on form "rayeinteriordesign@gmail.com sign in New to StyleRow? Sign Up" at bounding box center [443, 217] width 275 height 153
click at [451, 259] on button "sign in" at bounding box center [444, 263] width 75 height 22
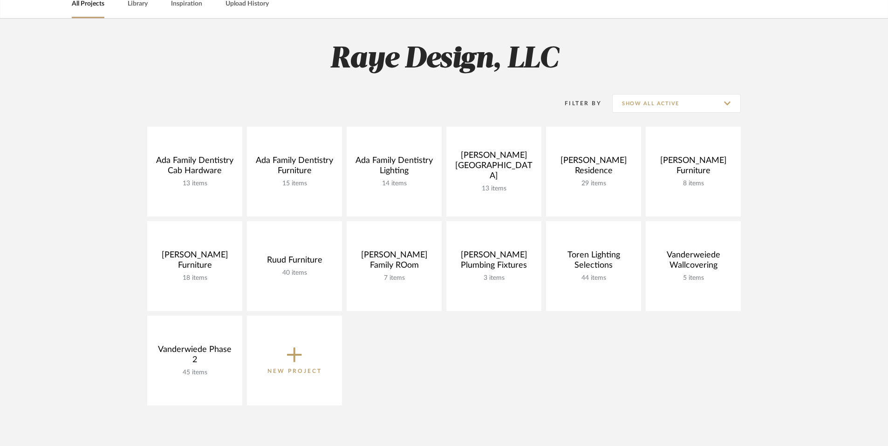
scroll to position [50, 0]
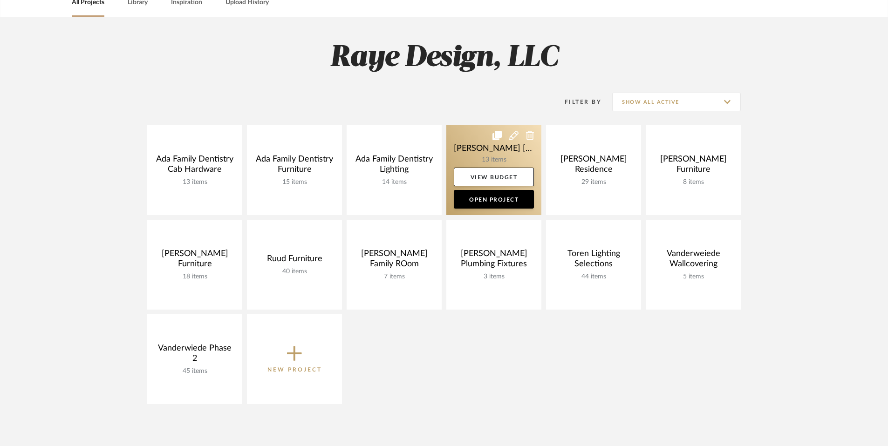
click at [493, 163] on link at bounding box center [493, 170] width 95 height 90
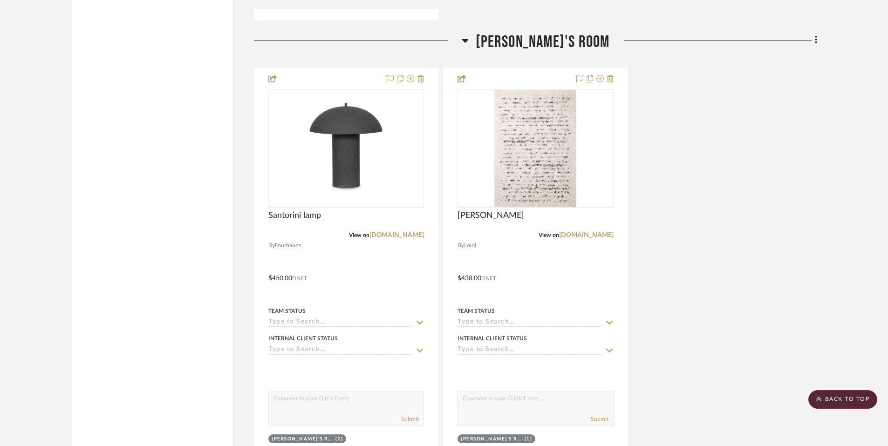
scroll to position [3009, 0]
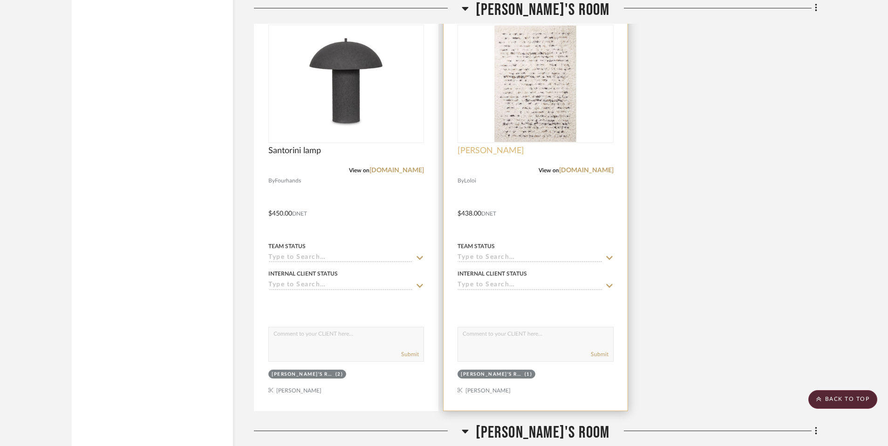
click at [479, 146] on span "Angela Rose Rug" at bounding box center [490, 151] width 67 height 10
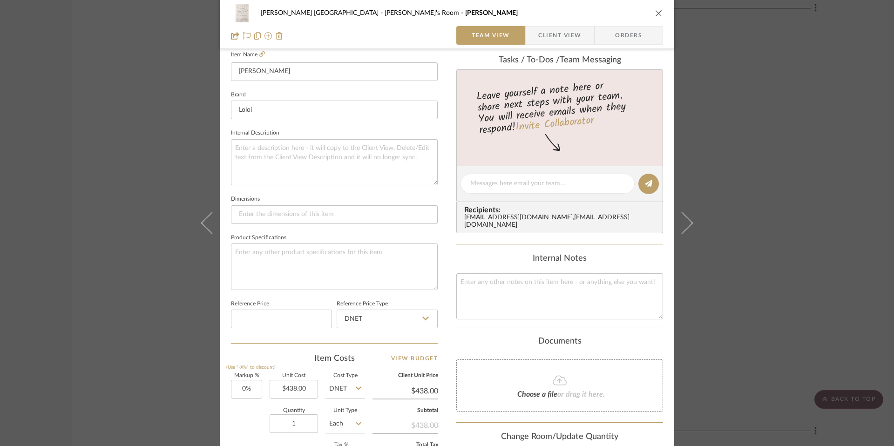
scroll to position [263, 0]
click at [660, 11] on div "Cadorette Silver Lake Kade's Room Angela Rose Rug Team View Client View Orders" at bounding box center [447, 24] width 455 height 49
click at [656, 12] on icon "close" at bounding box center [658, 12] width 7 height 7
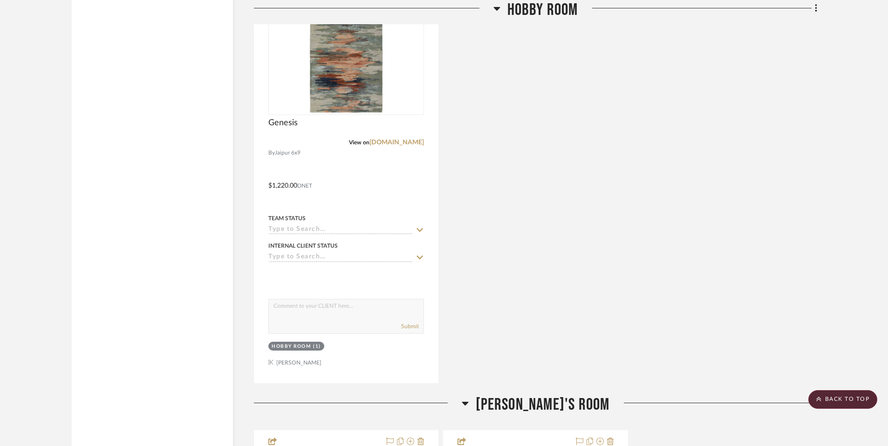
scroll to position [2582, 0]
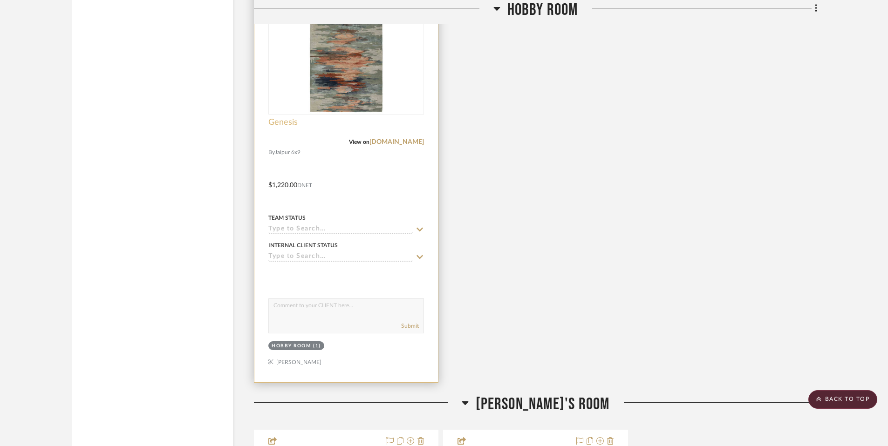
click at [280, 117] on span "Genesis" at bounding box center [282, 122] width 29 height 10
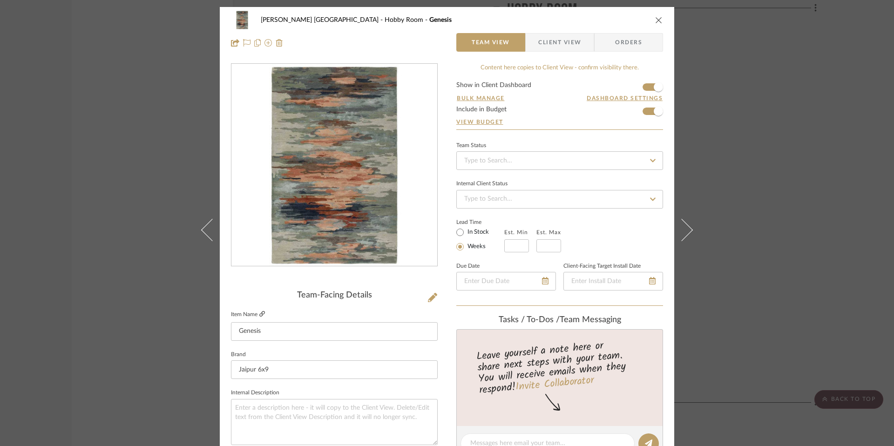
click at [259, 315] on icon at bounding box center [262, 314] width 6 height 6
click at [655, 22] on icon "close" at bounding box center [658, 19] width 7 height 7
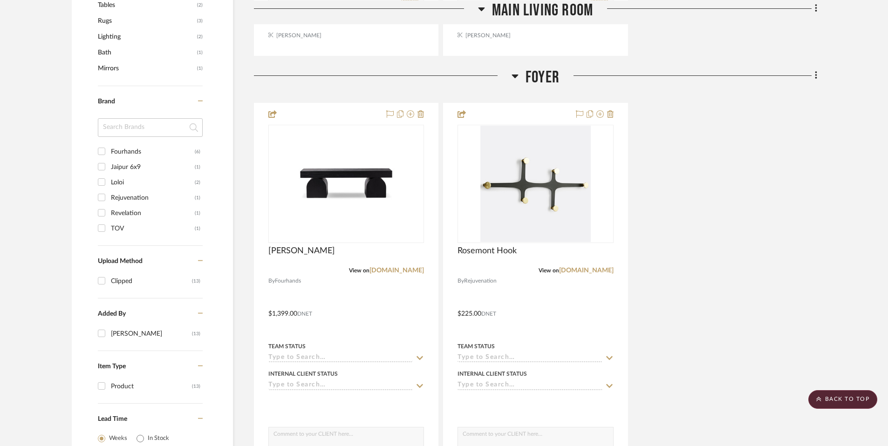
scroll to position [572, 0]
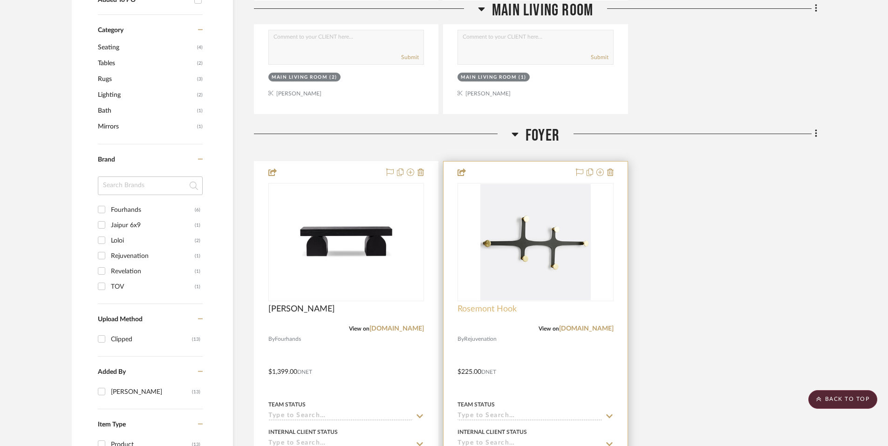
click at [473, 304] on span "Rosemont Hook" at bounding box center [486, 309] width 59 height 10
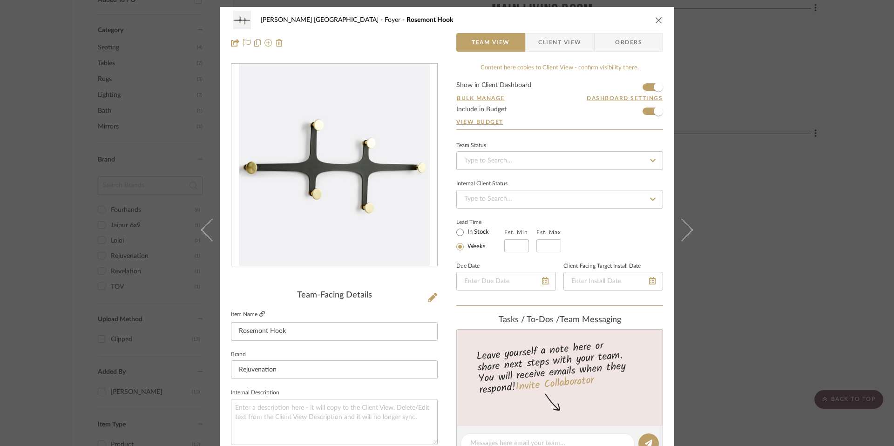
click at [261, 314] on icon at bounding box center [262, 314] width 6 height 6
click at [659, 16] on icon "close" at bounding box center [658, 19] width 7 height 7
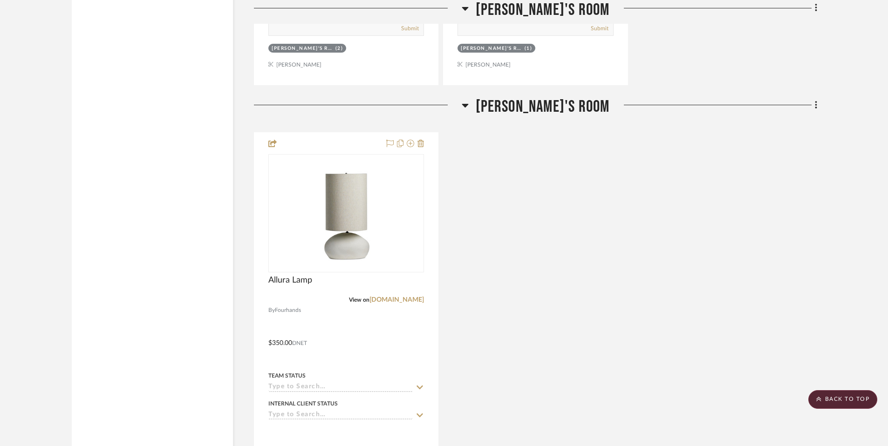
scroll to position [3467, 0]
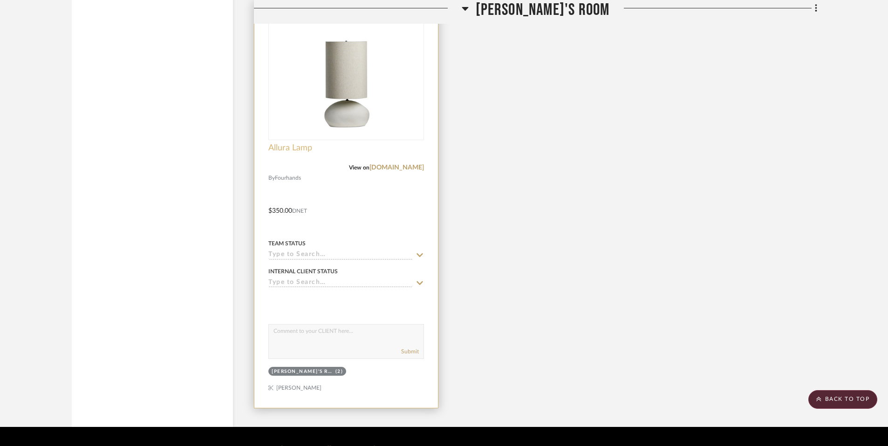
click at [286, 143] on span "Allura Lamp" at bounding box center [290, 148] width 44 height 10
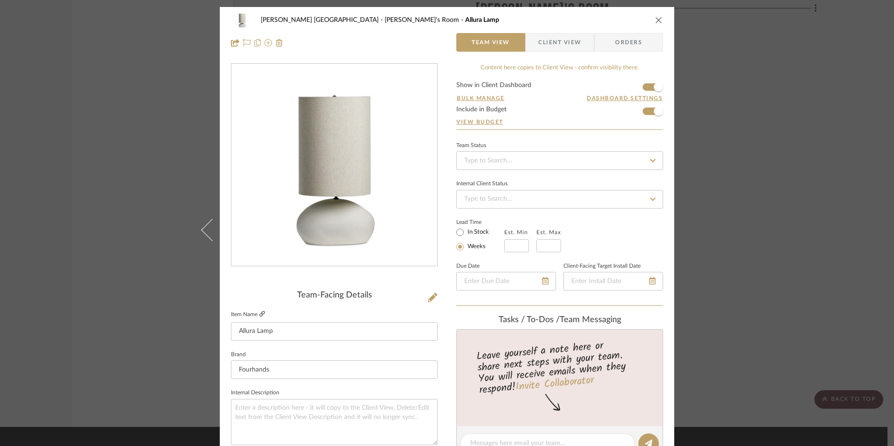
click at [259, 317] on icon at bounding box center [262, 314] width 6 height 6
click at [661, 19] on div "Cadorette Silver Lake Maisy's Room Allura Lamp Team View Client View Orders" at bounding box center [447, 31] width 455 height 49
click at [657, 19] on icon "close" at bounding box center [658, 19] width 7 height 7
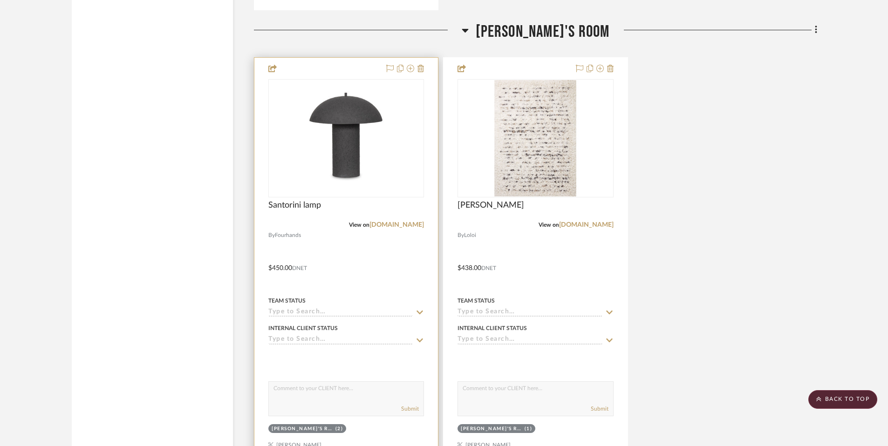
scroll to position [2883, 0]
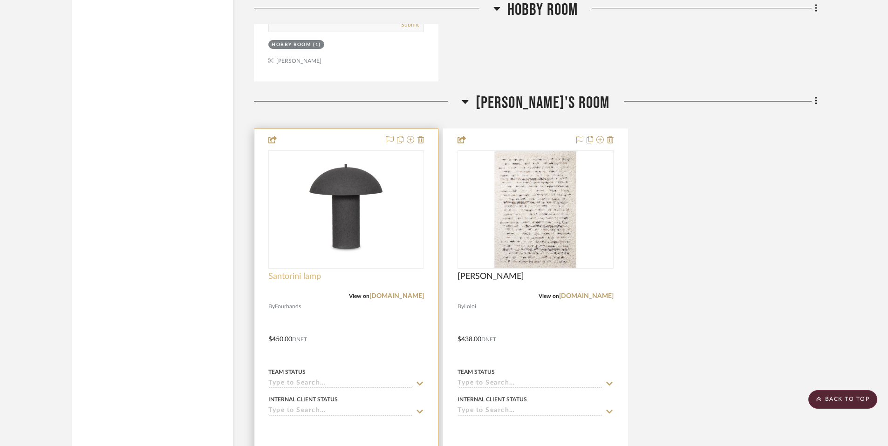
click at [302, 272] on span "Santorini lamp" at bounding box center [294, 277] width 53 height 10
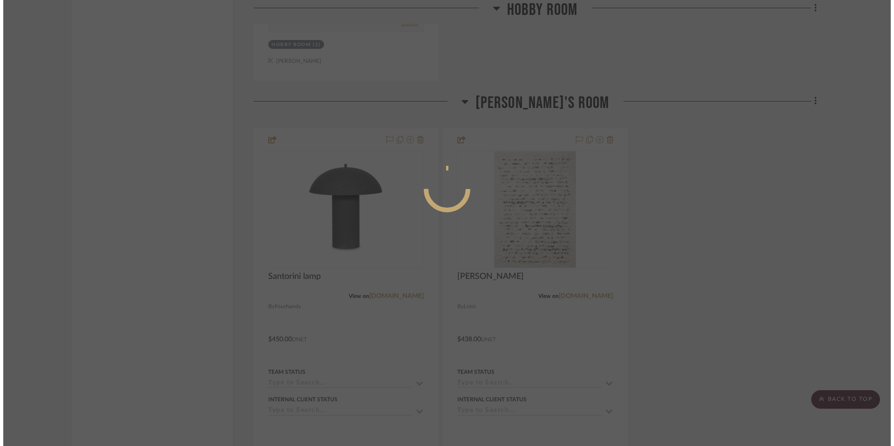
scroll to position [0, 0]
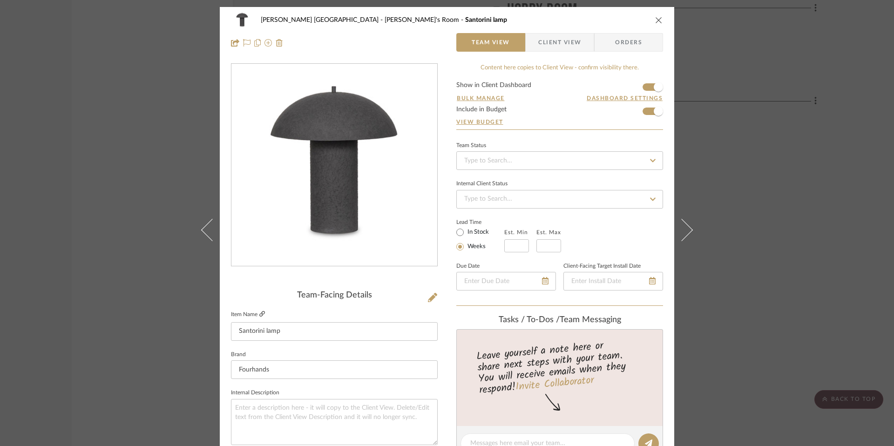
click at [261, 313] on icon at bounding box center [262, 314] width 6 height 6
click at [660, 20] on div "Cadorette Silver Lake Kade's Room Santorini lamp Team View Client View Orders" at bounding box center [447, 31] width 455 height 49
click at [655, 18] on icon "close" at bounding box center [658, 19] width 7 height 7
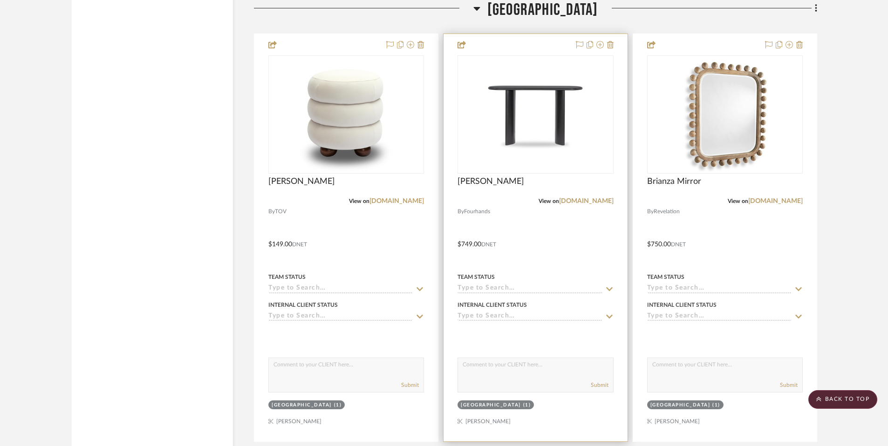
scroll to position [2066, 0]
click at [577, 199] on link "[DOMAIN_NAME]" at bounding box center [586, 202] width 54 height 7
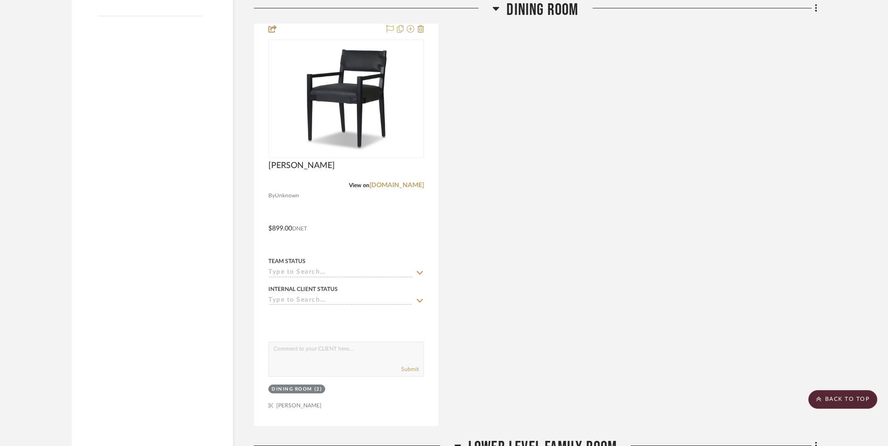
scroll to position [1147, 0]
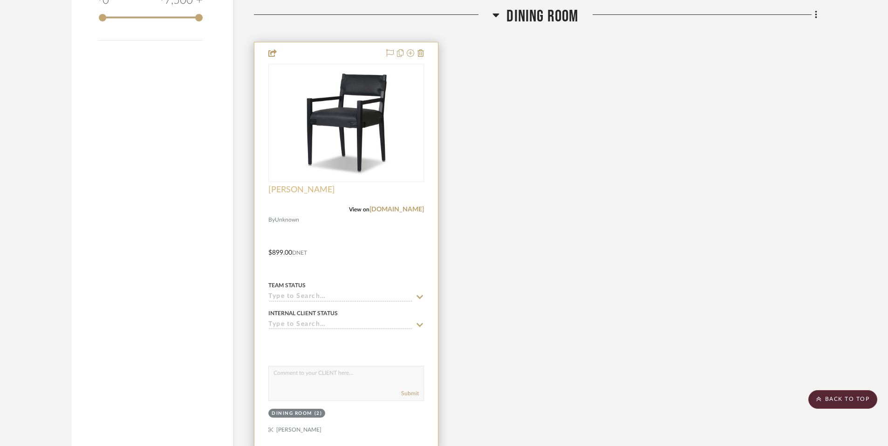
click at [299, 185] on span "Tamari Dining Chiar" at bounding box center [301, 190] width 67 height 10
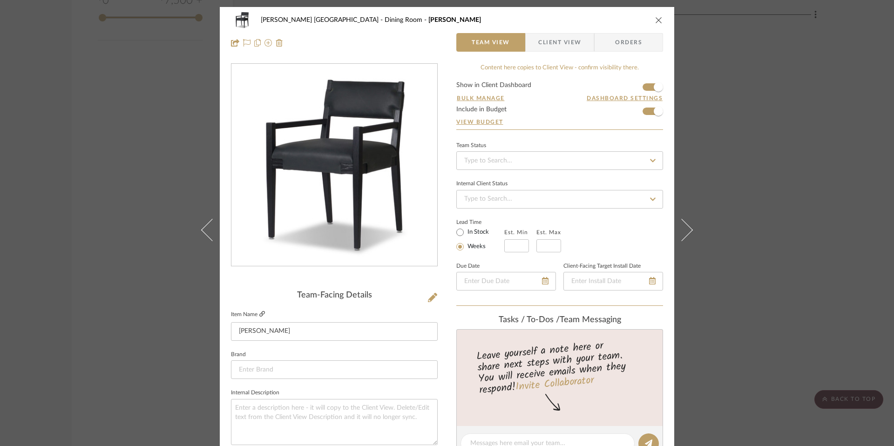
click at [259, 316] on icon at bounding box center [262, 314] width 6 height 6
